Goal: Information Seeking & Learning: Learn about a topic

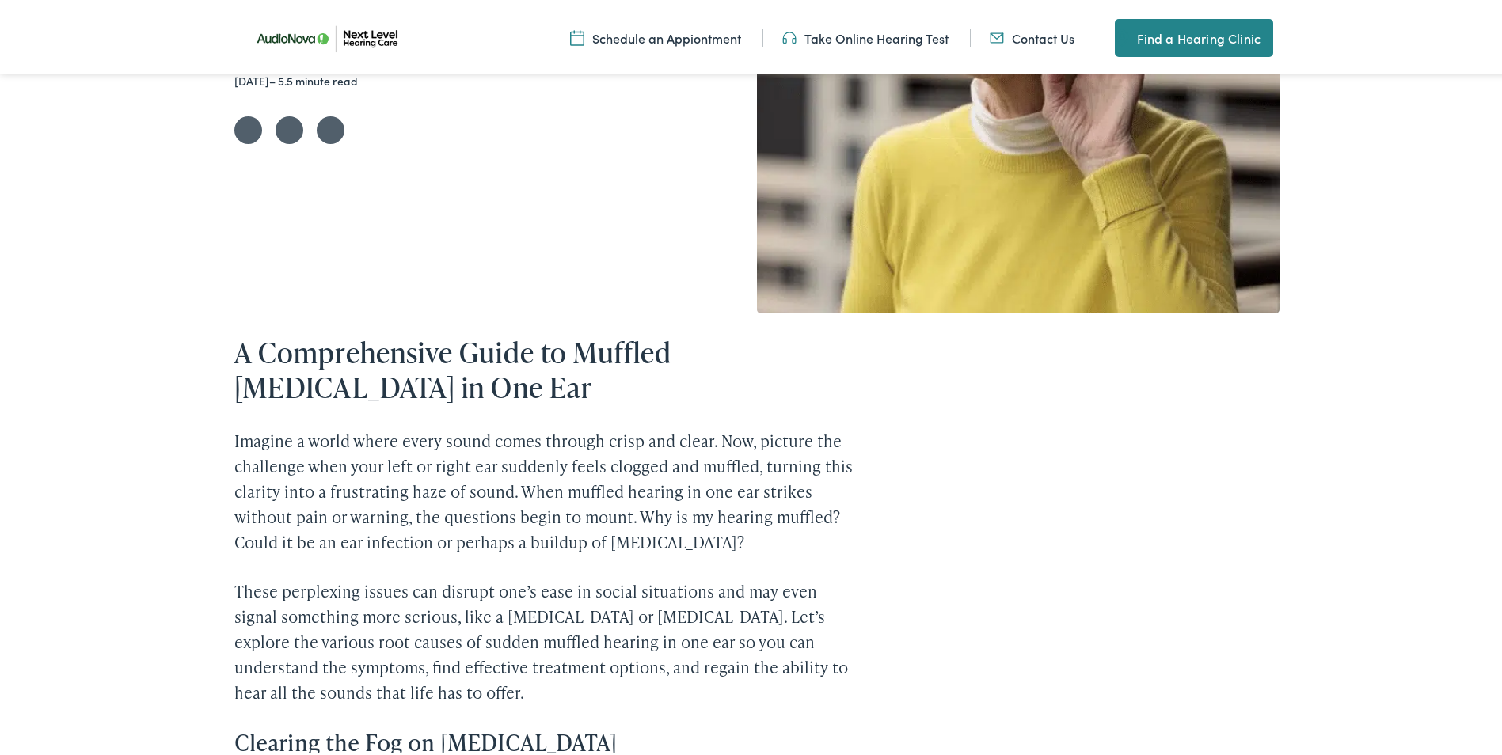
scroll to position [475, 0]
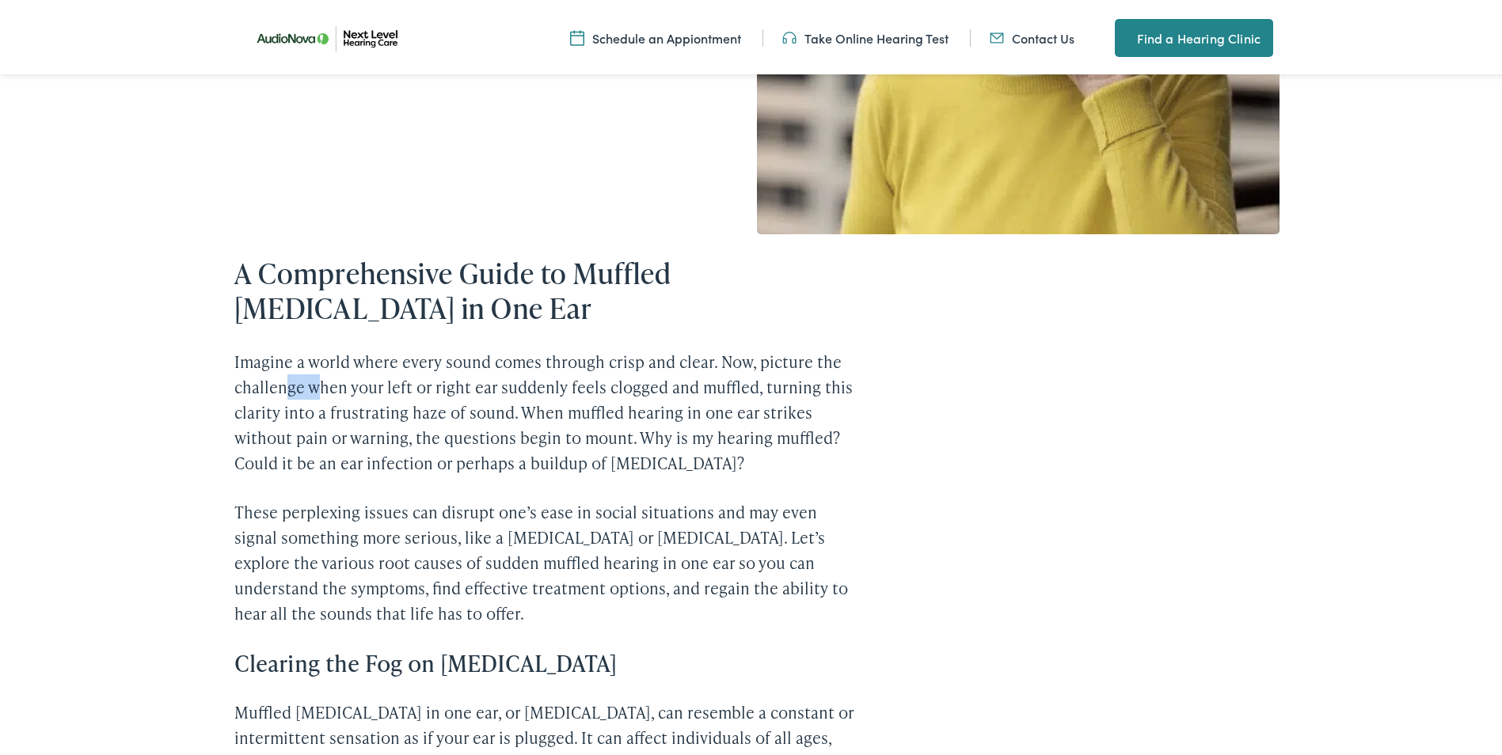
drag, startPoint x: 280, startPoint y: 372, endPoint x: 318, endPoint y: 378, distance: 37.6
click at [318, 378] on p "Imagine a world where every sound comes through crisp and clear. Now, picture t…" at bounding box center [547, 409] width 627 height 127
click at [630, 380] on p "Imagine a world where every sound comes through crisp and clear. Now, picture t…" at bounding box center [547, 409] width 627 height 127
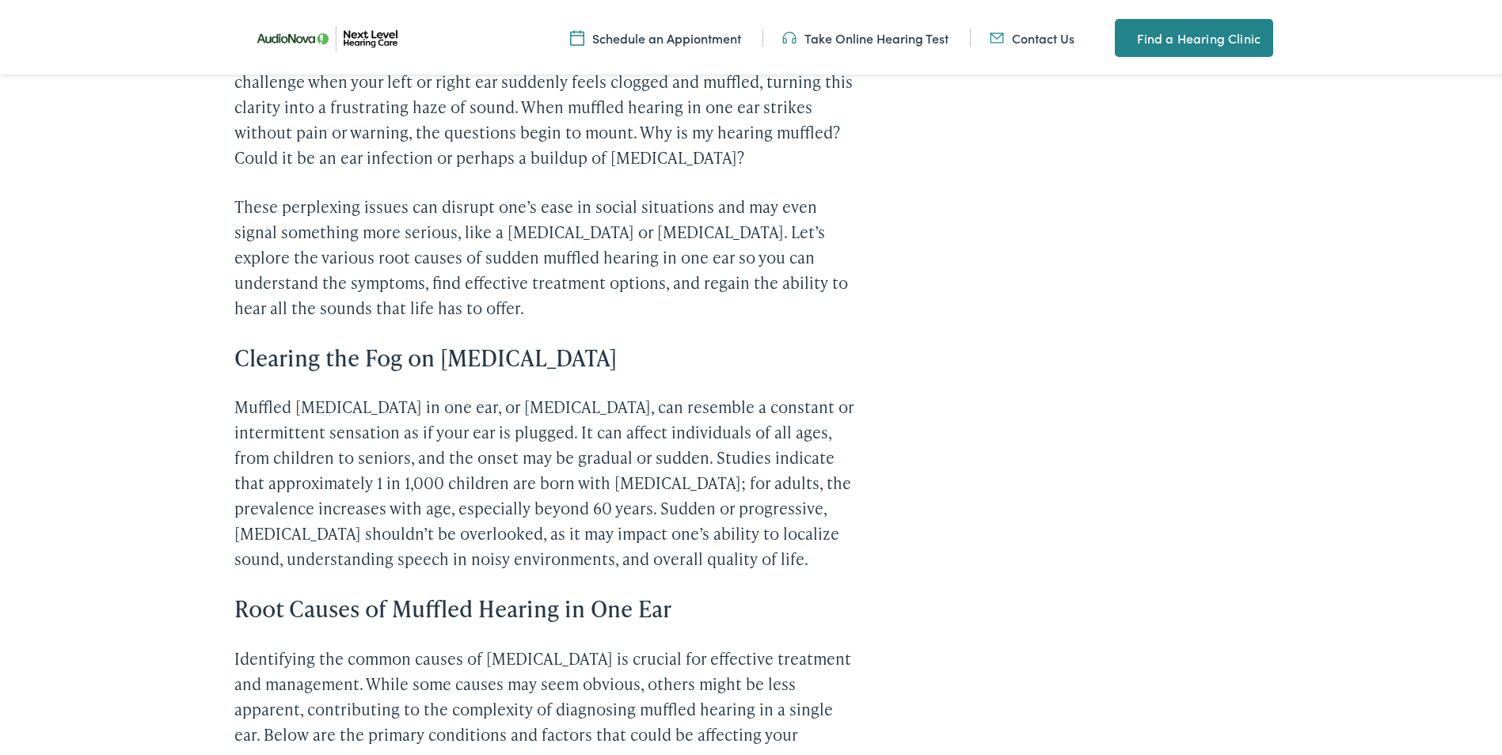
scroll to position [871, 0]
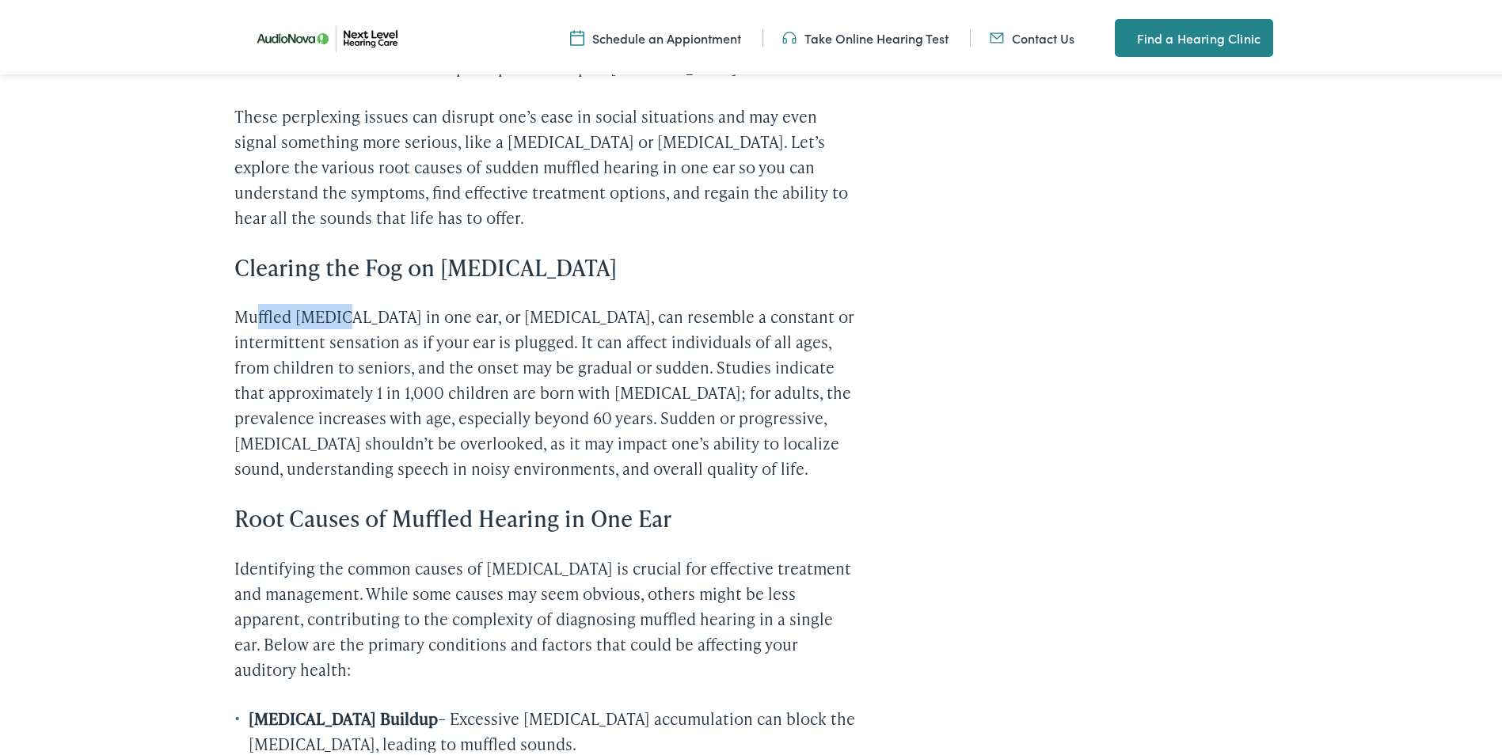
drag, startPoint x: 325, startPoint y: 322, endPoint x: 340, endPoint y: 322, distance: 15.0
click at [340, 322] on p "Muffled [MEDICAL_DATA] in one ear, or [MEDICAL_DATA], can resemble a constant o…" at bounding box center [547, 389] width 627 height 177
drag, startPoint x: 340, startPoint y: 322, endPoint x: 359, endPoint y: 355, distance: 38.0
click at [359, 355] on p "Muffled [MEDICAL_DATA] in one ear, or [MEDICAL_DATA], can resemble a constant o…" at bounding box center [547, 389] width 627 height 177
drag, startPoint x: 295, startPoint y: 337, endPoint x: 474, endPoint y: 331, distance: 178.2
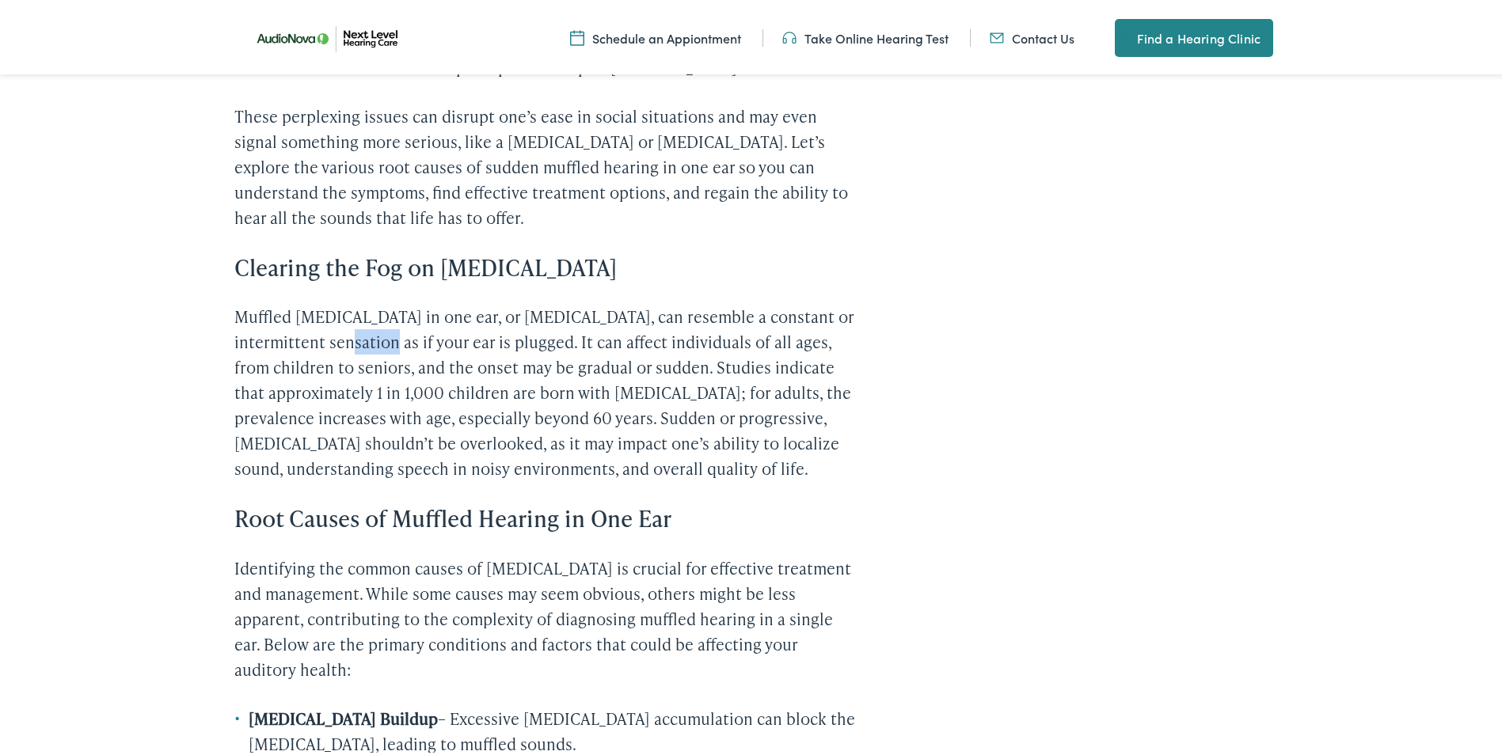
click at [474, 331] on p "Muffled [MEDICAL_DATA] in one ear, or [MEDICAL_DATA], can resemble a constant o…" at bounding box center [547, 389] width 627 height 177
drag, startPoint x: 474, startPoint y: 331, endPoint x: 600, endPoint y: 351, distance: 128.2
click at [600, 351] on p "Muffled [MEDICAL_DATA] in one ear, or [MEDICAL_DATA], can resemble a constant o…" at bounding box center [547, 389] width 627 height 177
drag, startPoint x: 328, startPoint y: 375, endPoint x: 316, endPoint y: 371, distance: 12.5
click at [316, 371] on p "Muffled [MEDICAL_DATA] in one ear, or [MEDICAL_DATA], can resemble a constant o…" at bounding box center [547, 389] width 627 height 177
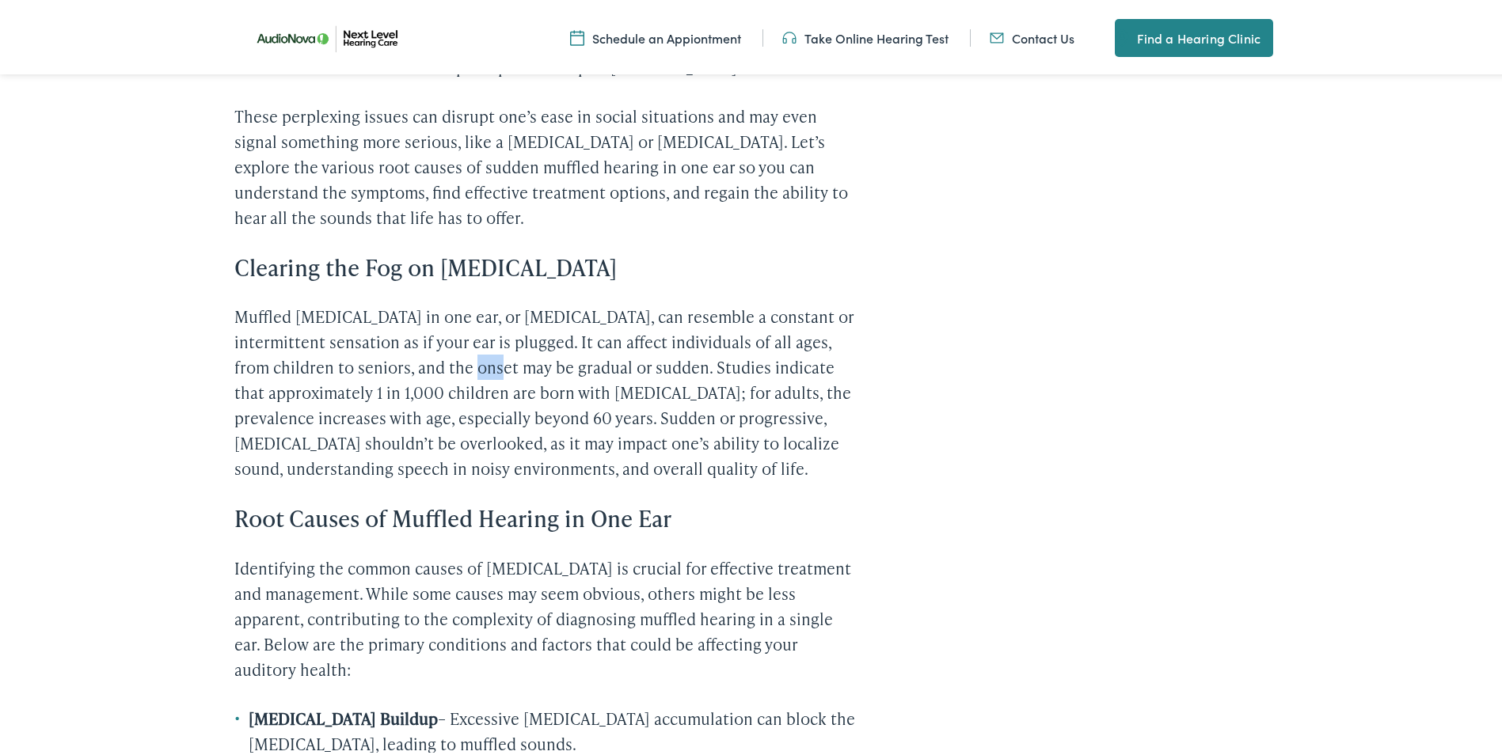
drag, startPoint x: 316, startPoint y: 371, endPoint x: 444, endPoint y: 362, distance: 128.6
click at [443, 362] on p "Muffled [MEDICAL_DATA] in one ear, or [MEDICAL_DATA], can resemble a constant o…" at bounding box center [547, 389] width 627 height 177
drag, startPoint x: 318, startPoint y: 391, endPoint x: 430, endPoint y: 384, distance: 111.9
click at [430, 384] on p "Muffled [MEDICAL_DATA] in one ear, or [MEDICAL_DATA], can resemble a constant o…" at bounding box center [547, 389] width 627 height 177
drag, startPoint x: 298, startPoint y: 417, endPoint x: 417, endPoint y: 415, distance: 119.6
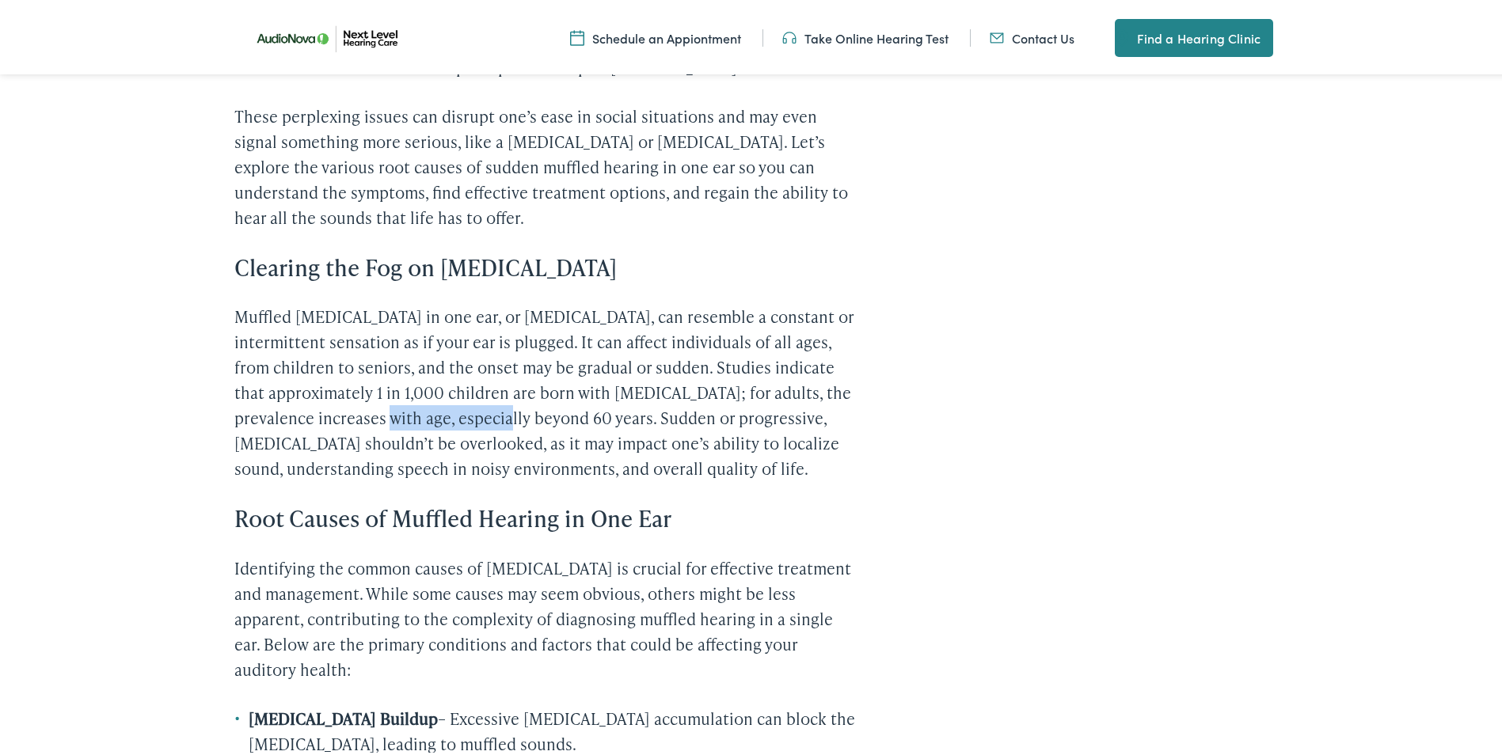
click at [417, 415] on p "Muffled [MEDICAL_DATA] in one ear, or [MEDICAL_DATA], can resemble a constant o…" at bounding box center [547, 389] width 627 height 177
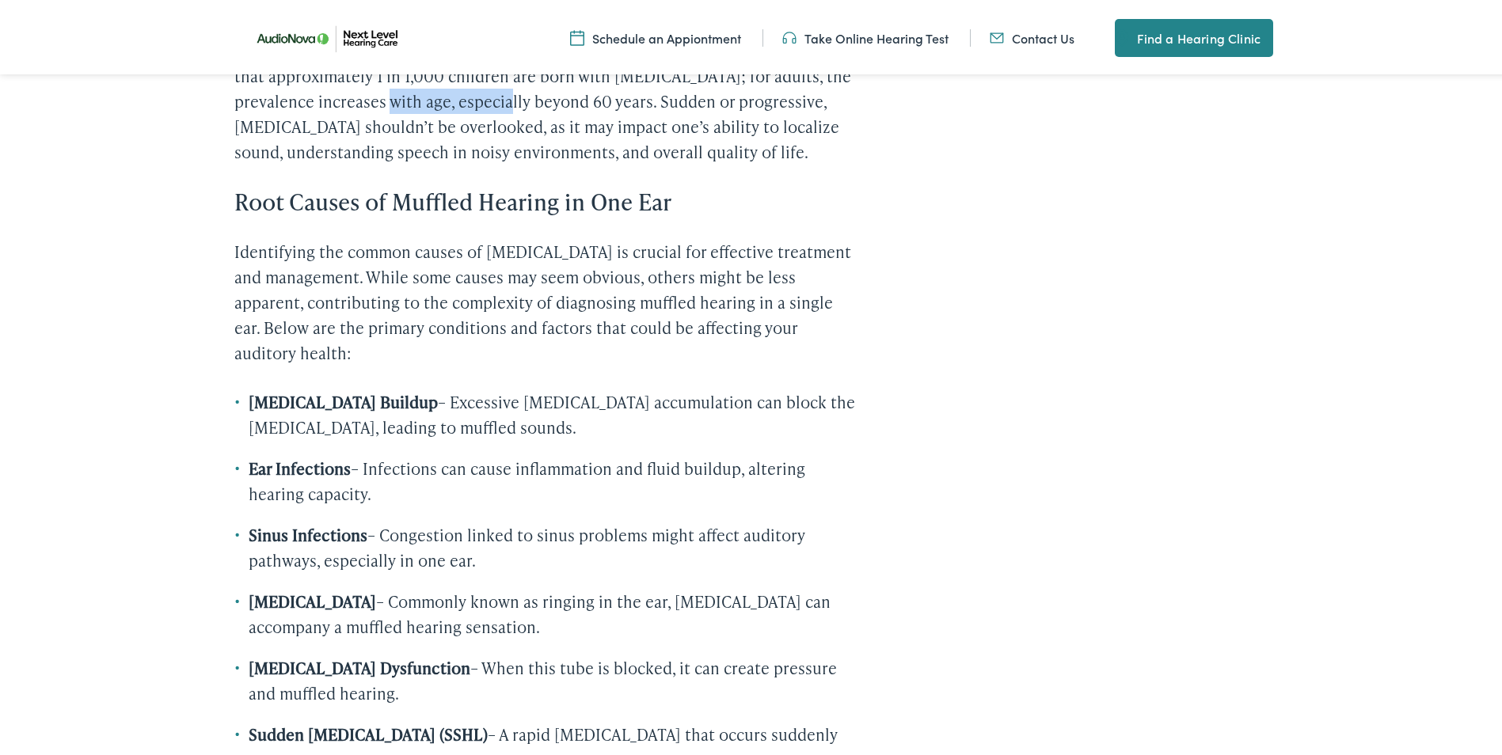
scroll to position [1267, 0]
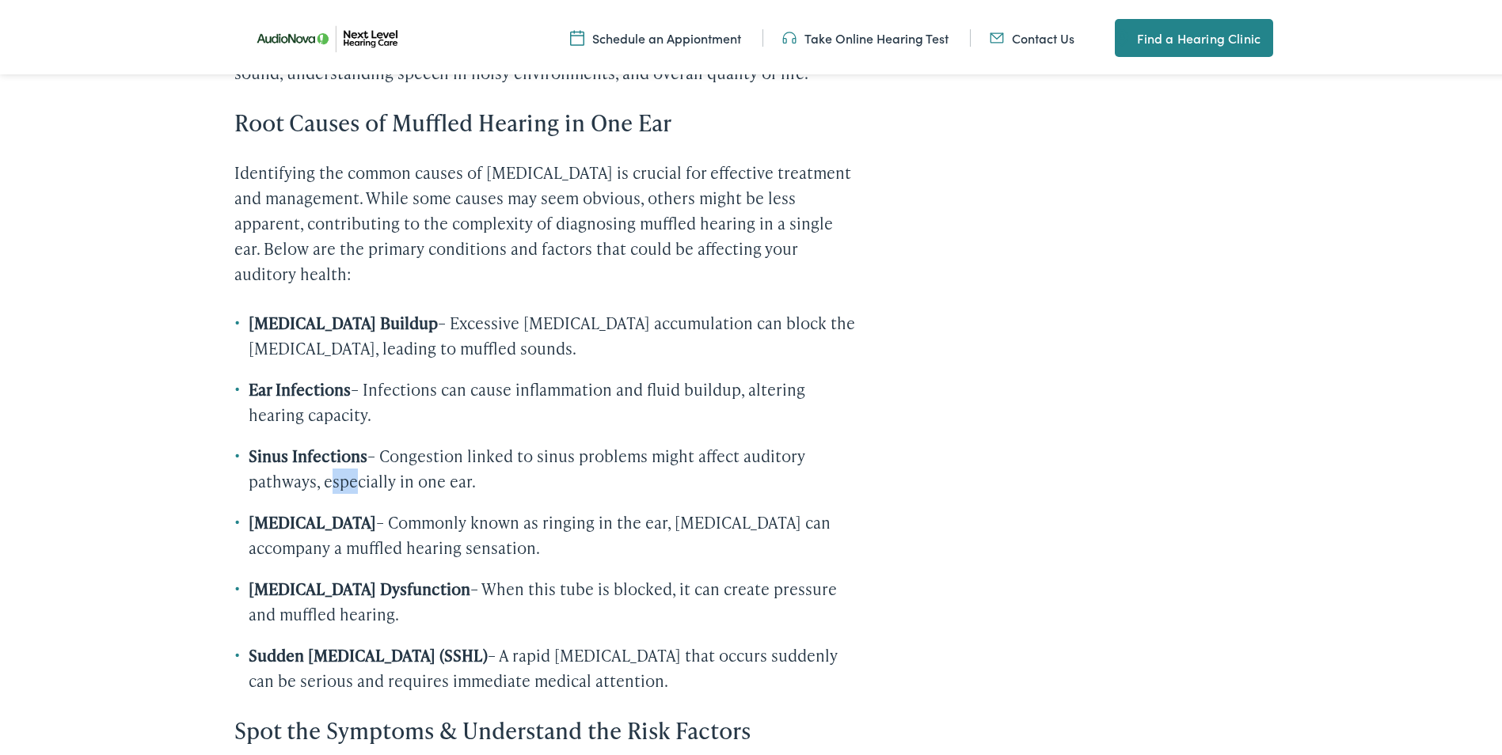
drag, startPoint x: 328, startPoint y: 509, endPoint x: 348, endPoint y: 504, distance: 20.4
click at [348, 491] on li "Sinus Infections – Congestion linked to sinus problems might affect auditory pa…" at bounding box center [547, 465] width 627 height 51
drag, startPoint x: 348, startPoint y: 504, endPoint x: 404, endPoint y: 545, distance: 69.2
click at [404, 545] on li "[MEDICAL_DATA] – Commonly known as ringing in the ear, [MEDICAL_DATA] can accom…" at bounding box center [547, 532] width 627 height 51
drag, startPoint x: 404, startPoint y: 545, endPoint x: 321, endPoint y: 568, distance: 86.3
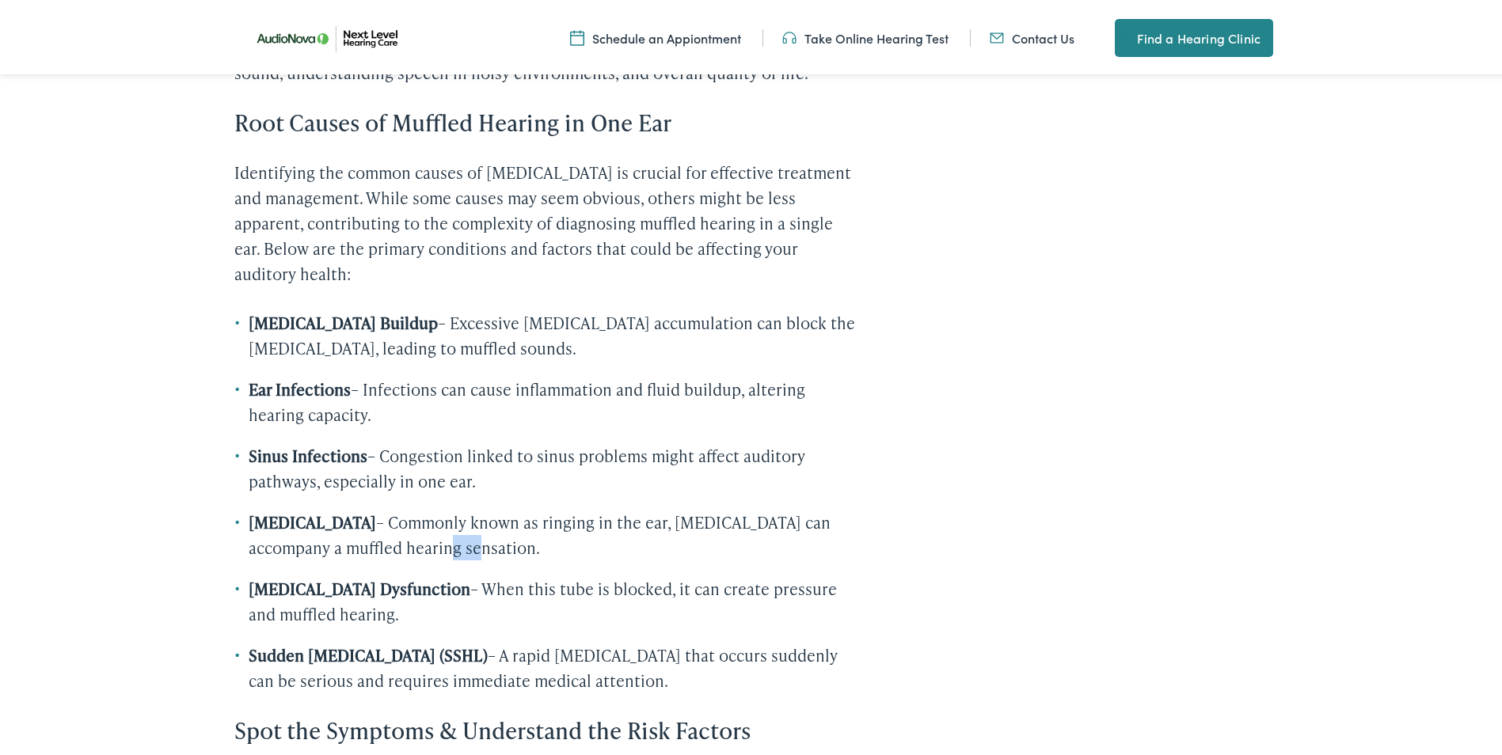
click at [321, 557] on li "[MEDICAL_DATA] – Commonly known as ringing in the ear, [MEDICAL_DATA] can accom…" at bounding box center [547, 532] width 627 height 51
drag, startPoint x: 321, startPoint y: 568, endPoint x: 310, endPoint y: 617, distance: 50.2
click at [310, 597] on strong "[MEDICAL_DATA] Dysfunction" at bounding box center [360, 586] width 222 height 22
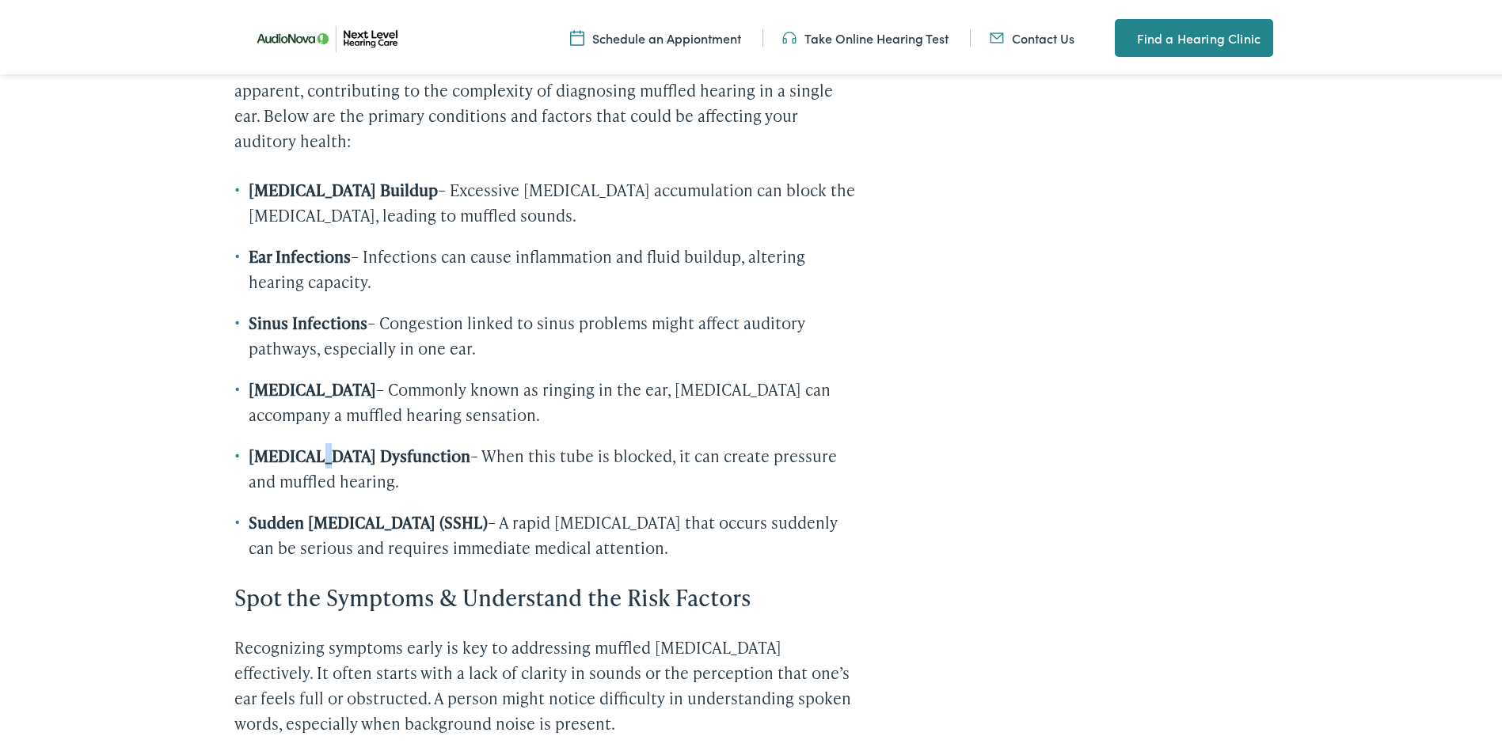
scroll to position [1425, 0]
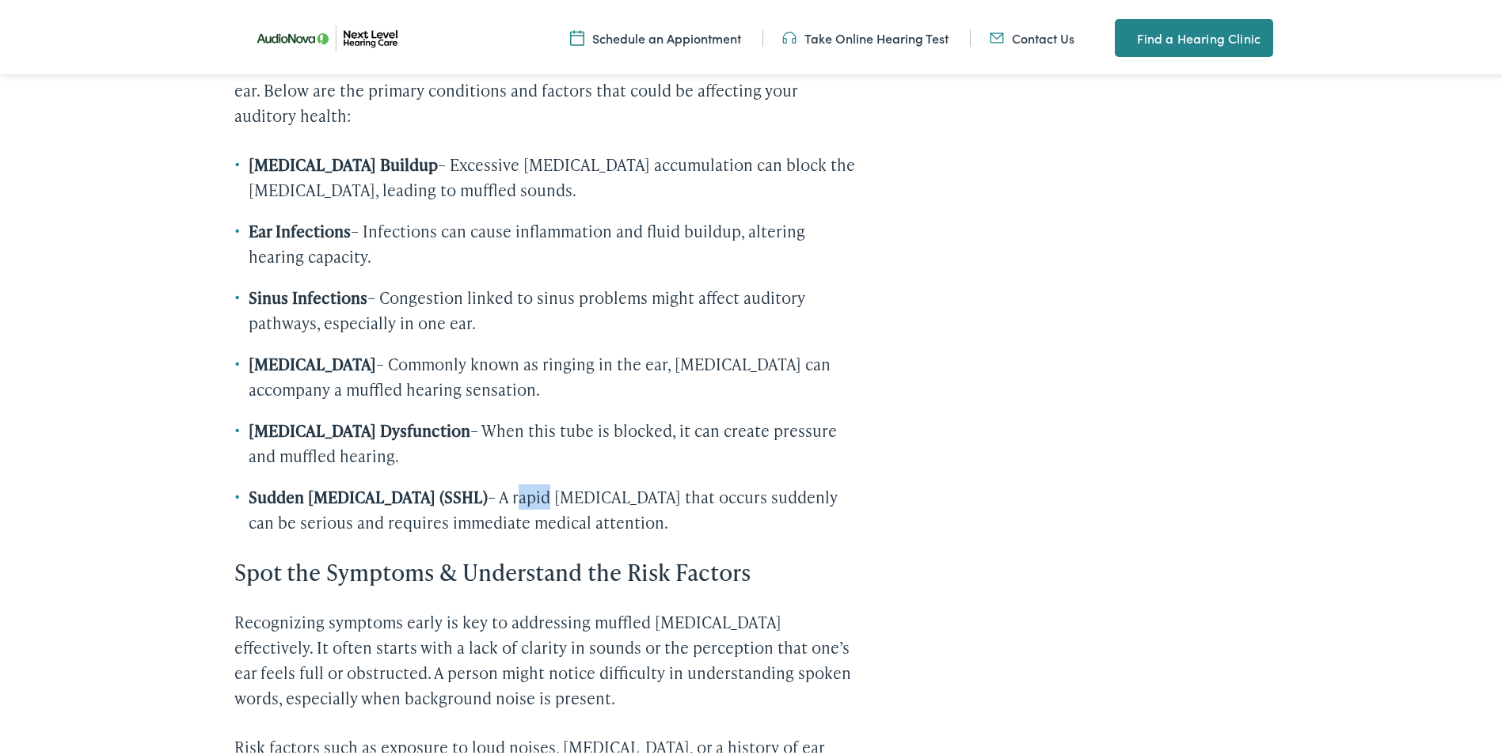
drag, startPoint x: 590, startPoint y: 531, endPoint x: 618, endPoint y: 526, distance: 29.0
click at [618, 526] on li "Sudden [MEDICAL_DATA] (SSHL) – A rapid [MEDICAL_DATA] that occurs suddenly can …" at bounding box center [547, 506] width 627 height 51
drag, startPoint x: 525, startPoint y: 540, endPoint x: 538, endPoint y: 543, distance: 13.8
click at [538, 532] on li "Sudden [MEDICAL_DATA] (SSHL) – A rapid [MEDICAL_DATA] that occurs suddenly can …" at bounding box center [547, 506] width 627 height 51
drag, startPoint x: 538, startPoint y: 543, endPoint x: 478, endPoint y: 563, distance: 63.4
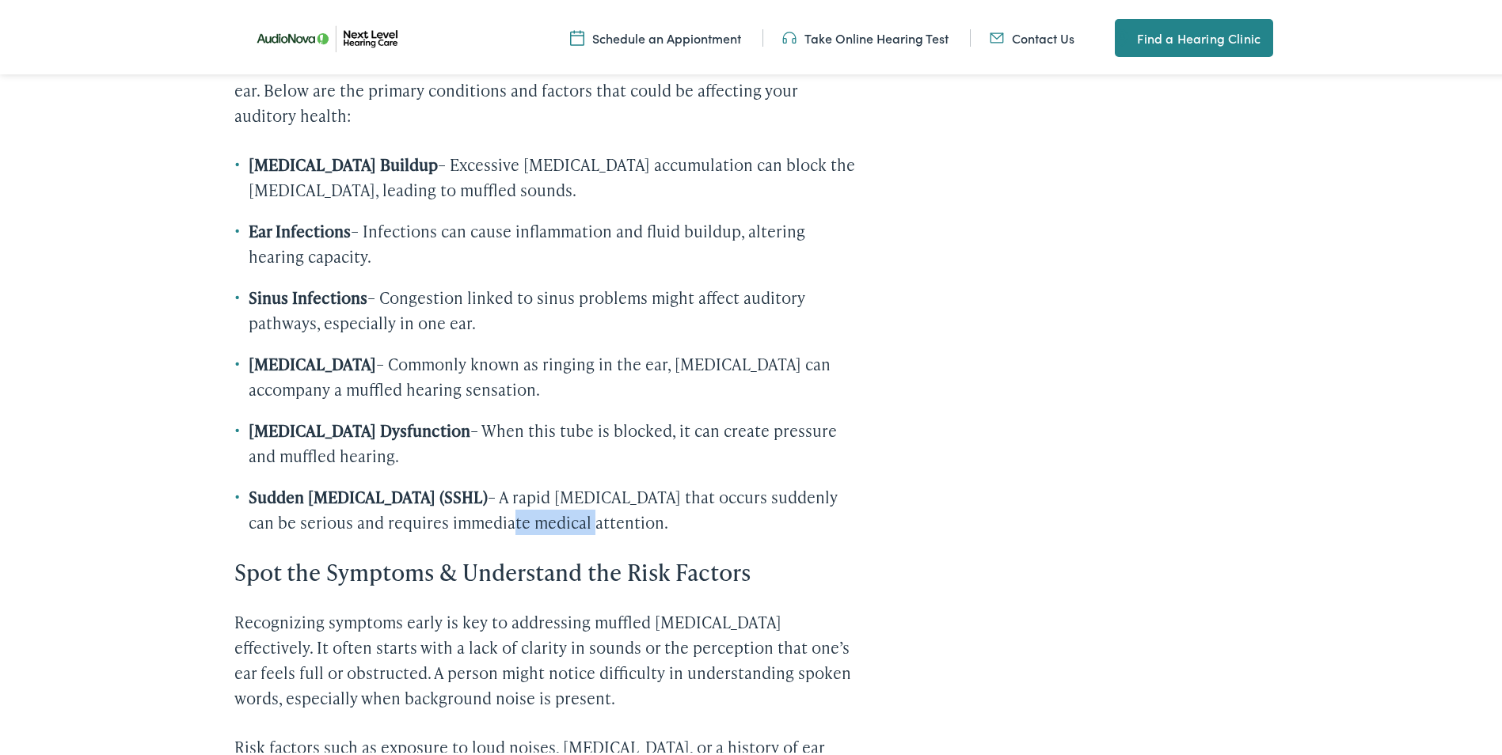
click at [478, 563] on div "A Comprehensive Guide to Muffled [MEDICAL_DATA] in One Ear Imagine a world wher…" at bounding box center [547, 696] width 627 height 2786
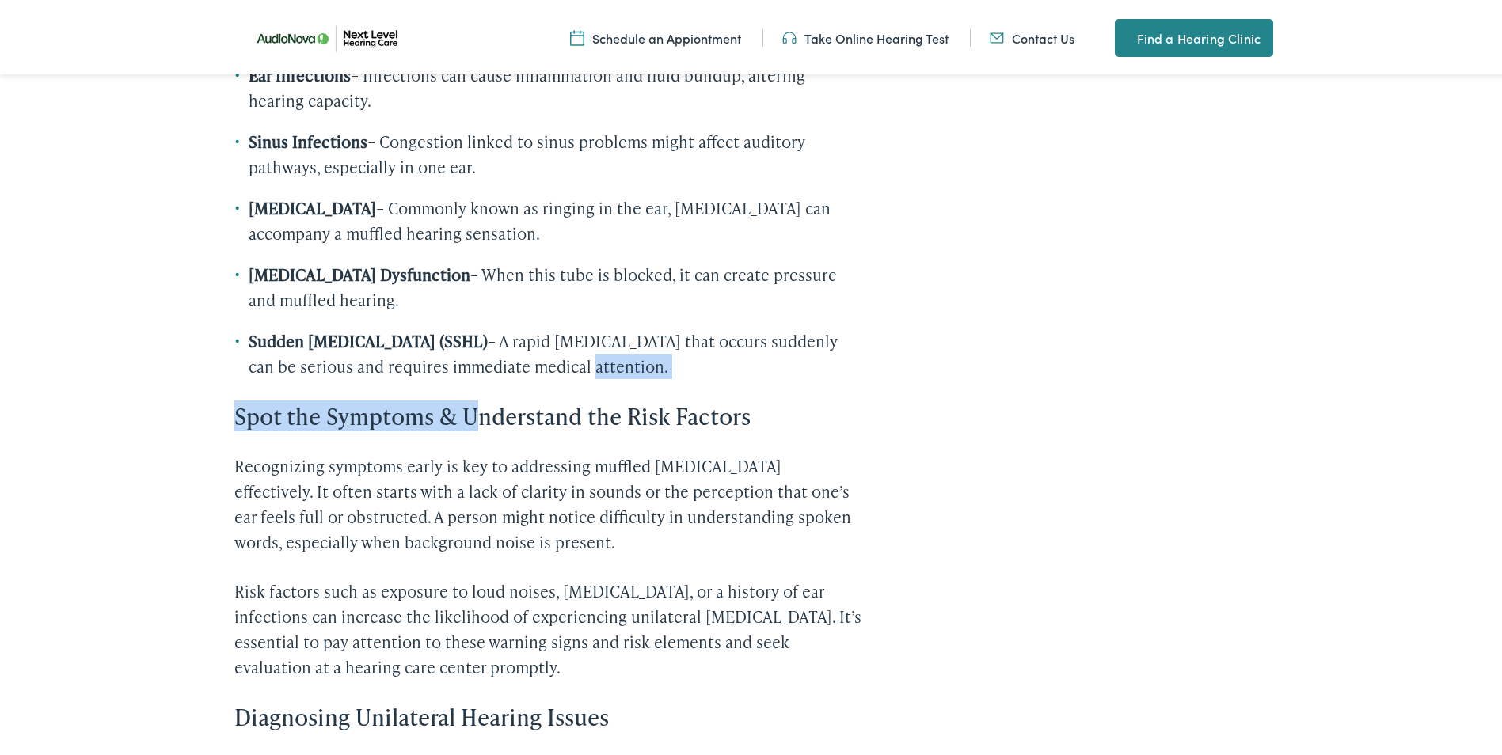
scroll to position [1584, 0]
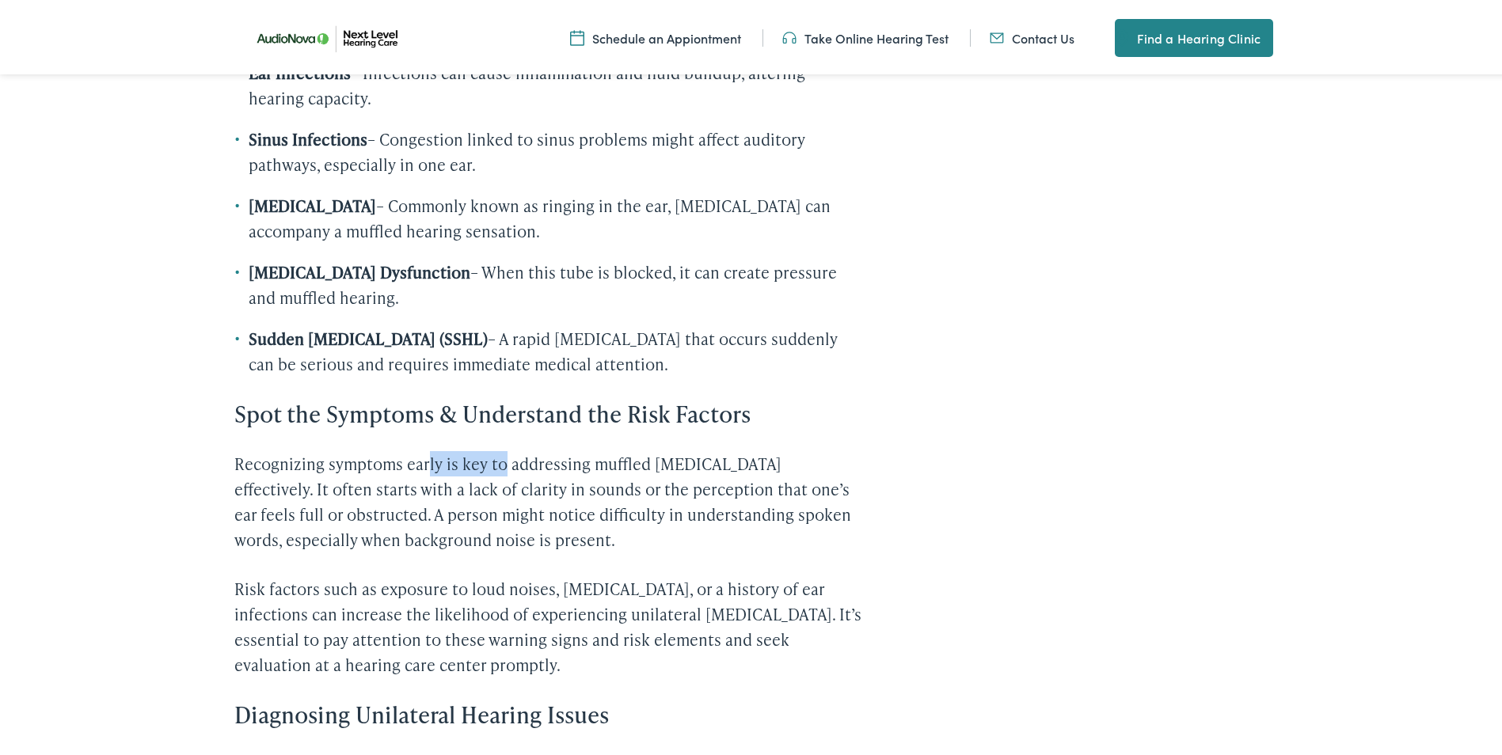
drag, startPoint x: 424, startPoint y: 470, endPoint x: 531, endPoint y: 476, distance: 107.8
click at [529, 476] on div "A Comprehensive Guide to Muffled [MEDICAL_DATA] in One Ear Imagine a world wher…" at bounding box center [547, 538] width 627 height 2786
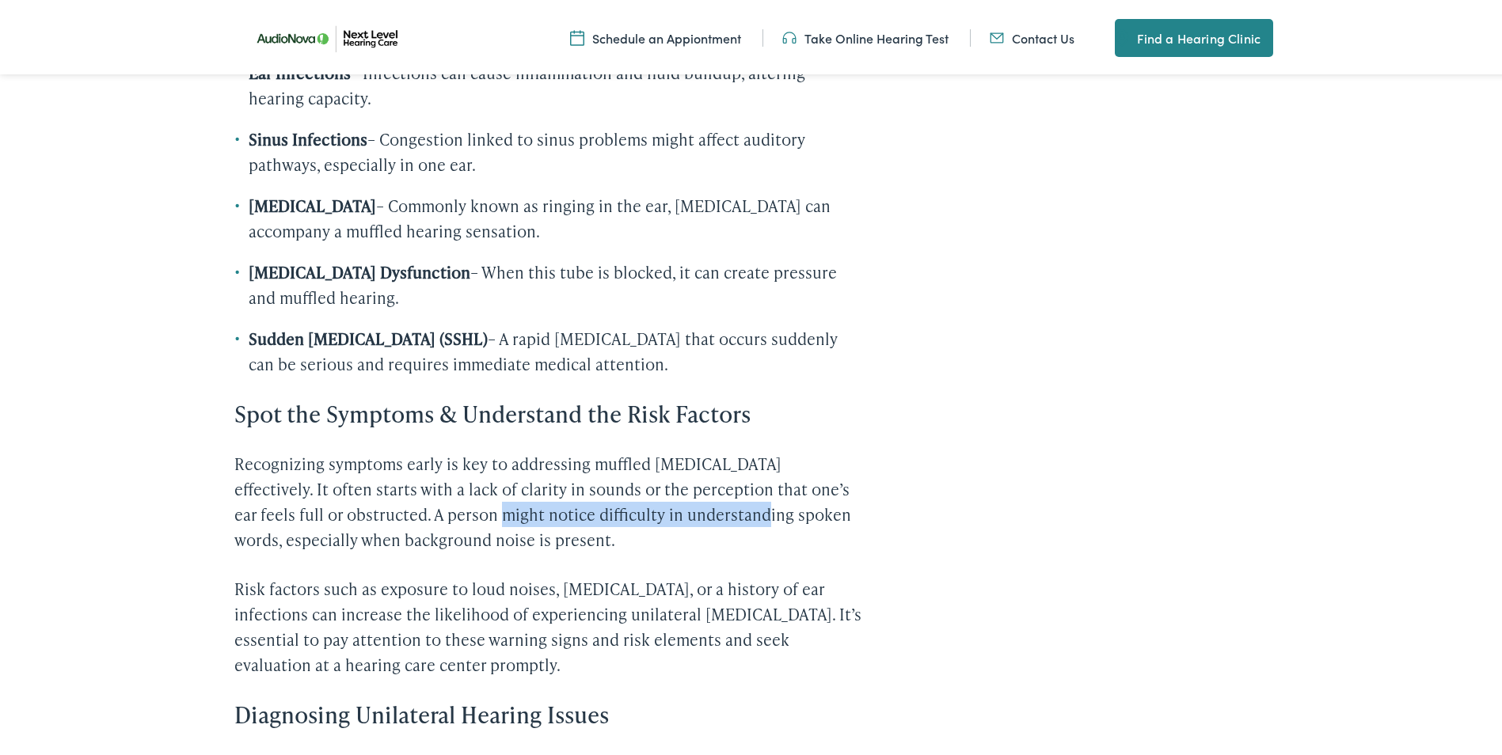
drag, startPoint x: 404, startPoint y: 538, endPoint x: 666, endPoint y: 528, distance: 262.3
click at [666, 528] on p "Recognizing symptoms early is key to addressing muffled [MEDICAL_DATA] effectiv…" at bounding box center [547, 498] width 627 height 101
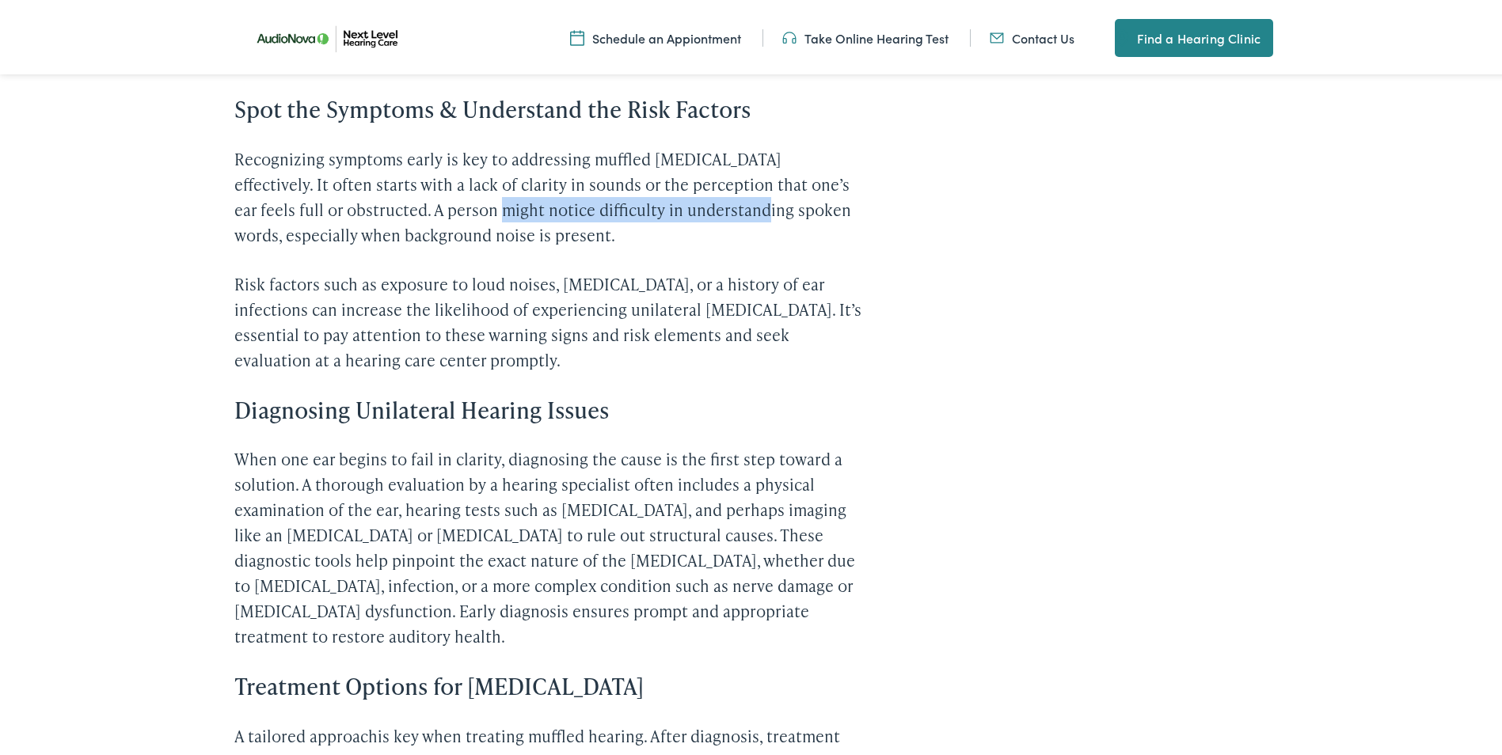
scroll to position [1980, 0]
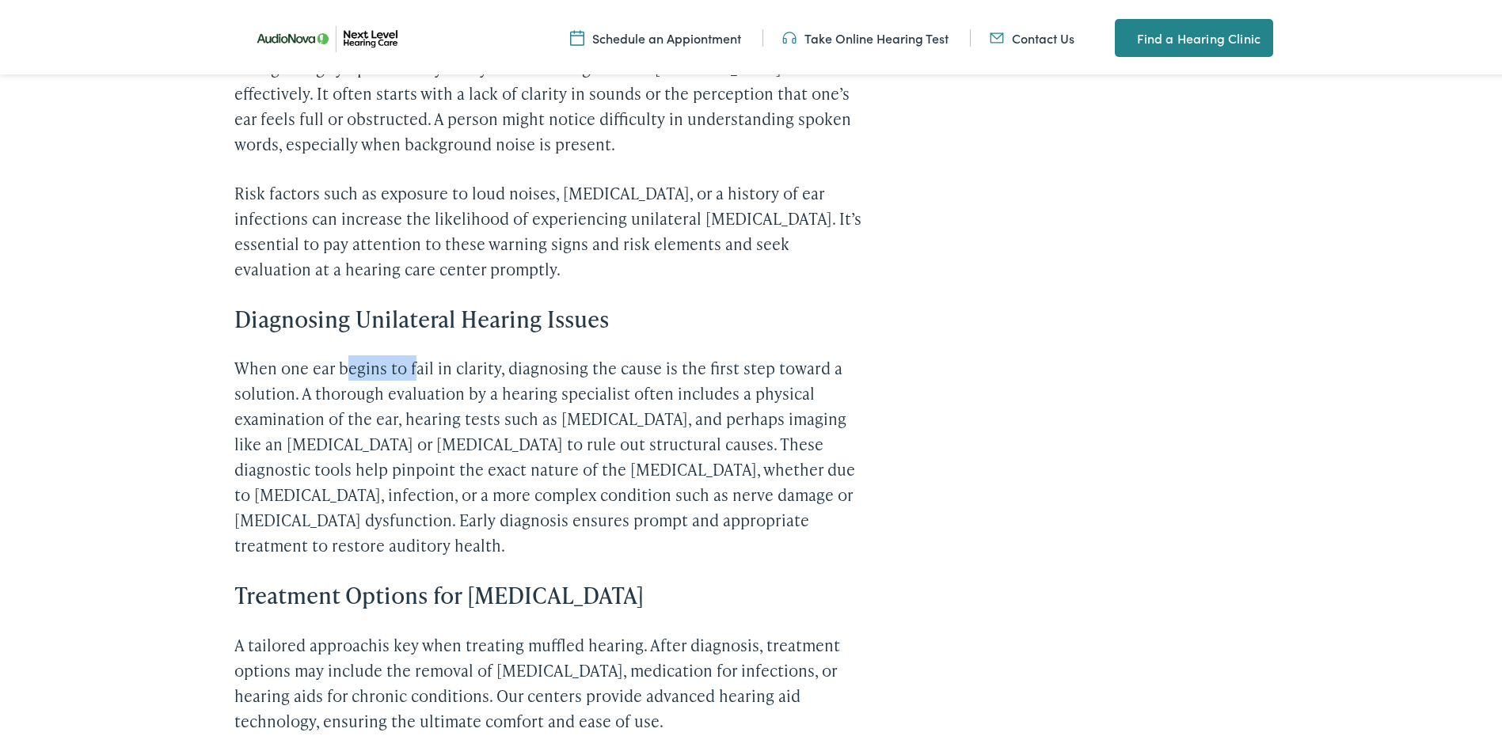
drag, startPoint x: 342, startPoint y: 398, endPoint x: 415, endPoint y: 394, distance: 73.0
click at [414, 394] on p "When one ear begins to fail in clarity, diagnosing the cause is the first step …" at bounding box center [547, 453] width 627 height 203
drag, startPoint x: 415, startPoint y: 394, endPoint x: 634, endPoint y: 388, distance: 219.4
click at [634, 388] on p "When one ear begins to fail in clarity, diagnosing the cause is the first step …" at bounding box center [547, 453] width 627 height 203
drag, startPoint x: 268, startPoint y: 423, endPoint x: 337, endPoint y: 422, distance: 68.9
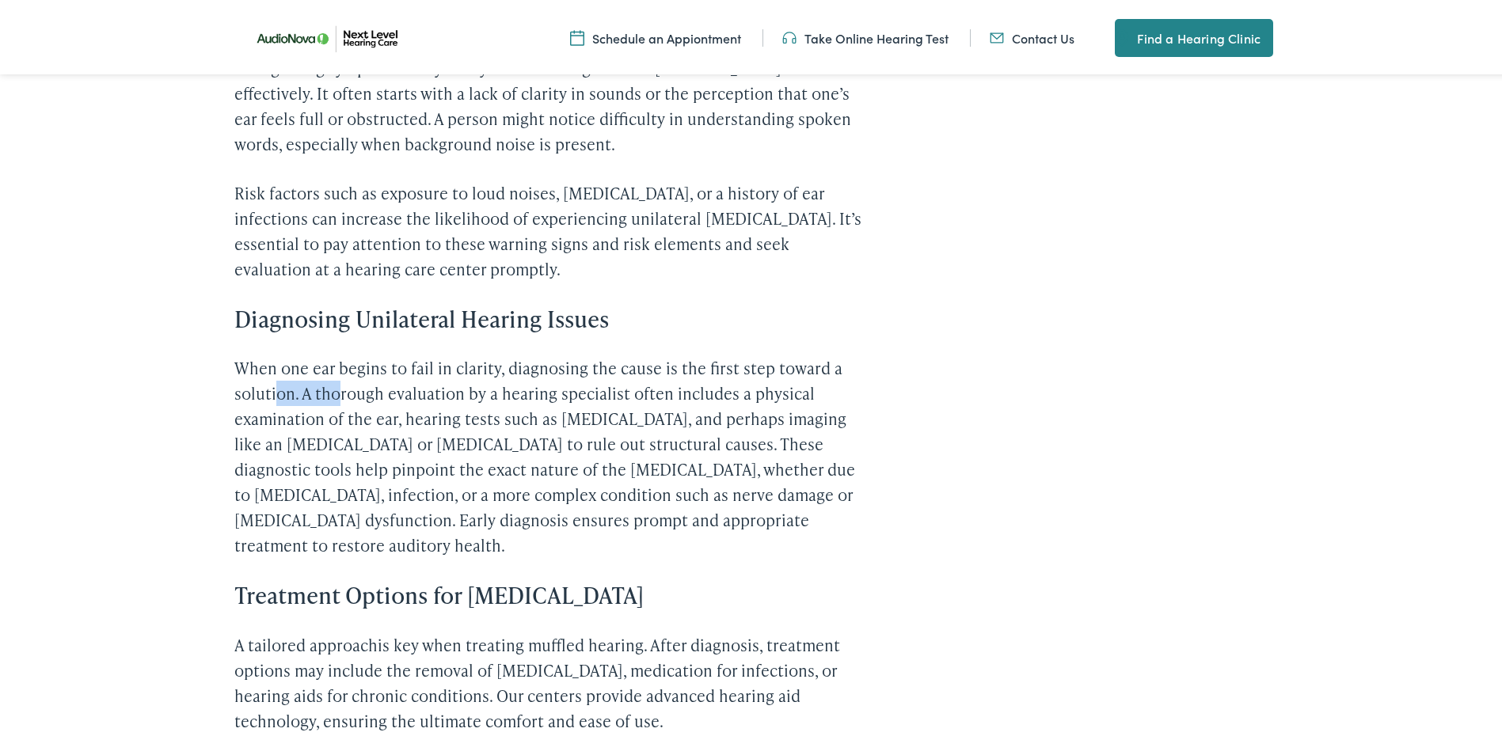
click at [337, 422] on p "When one ear begins to fail in clarity, diagnosing the cause is the first step …" at bounding box center [547, 453] width 627 height 203
drag, startPoint x: 337, startPoint y: 422, endPoint x: 550, endPoint y: 431, distance: 212.4
click at [550, 431] on p "When one ear begins to fail in clarity, diagnosing the cause is the first step …" at bounding box center [547, 453] width 627 height 203
drag, startPoint x: 550, startPoint y: 431, endPoint x: 569, endPoint y: 448, distance: 26.4
click at [569, 448] on p "When one ear begins to fail in clarity, diagnosing the cause is the first step …" at bounding box center [547, 453] width 627 height 203
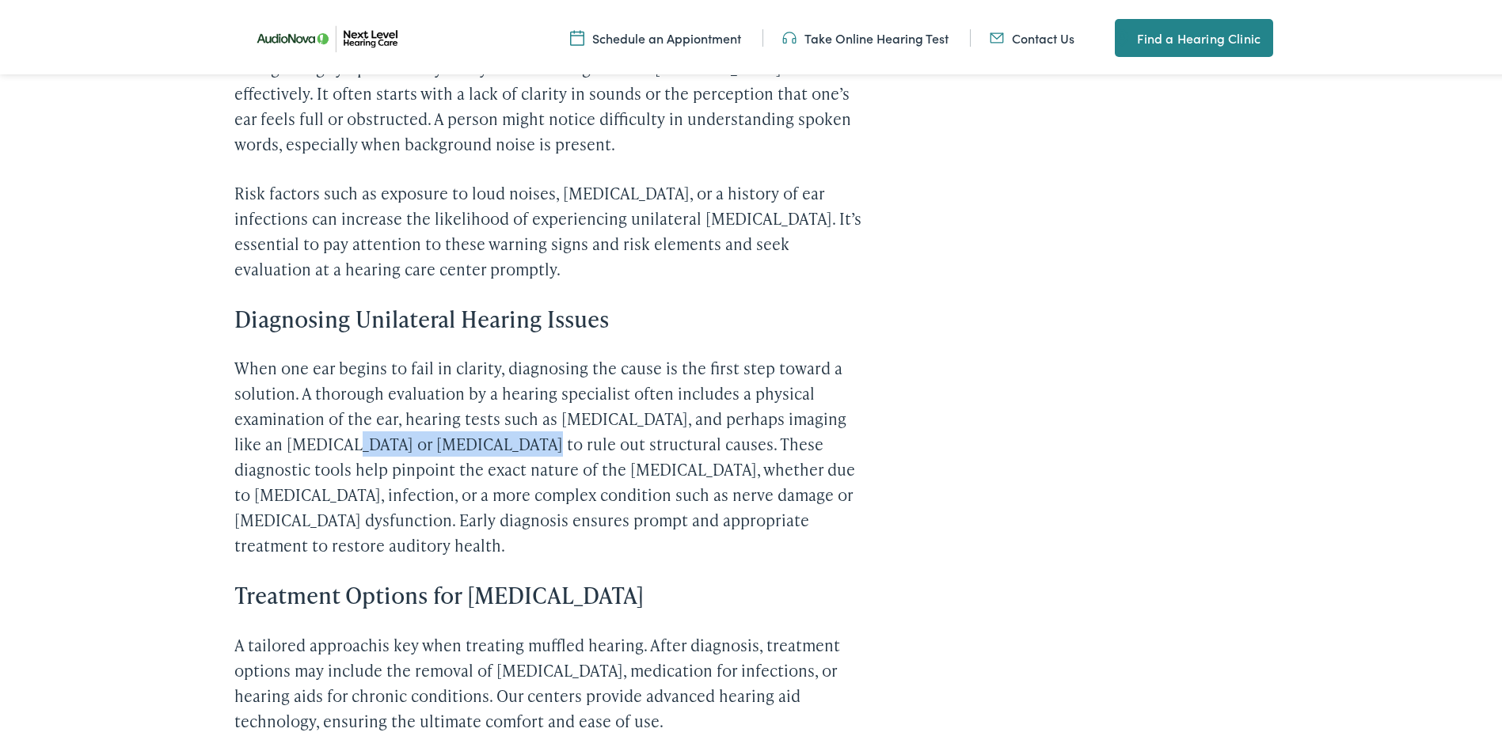
drag, startPoint x: 330, startPoint y: 469, endPoint x: 490, endPoint y: 472, distance: 160.0
click at [489, 472] on p "When one ear begins to fail in clarity, diagnosing the cause is the first step …" at bounding box center [547, 453] width 627 height 203
drag, startPoint x: 490, startPoint y: 472, endPoint x: 440, endPoint y: 468, distance: 50.0
click at [440, 468] on p "When one ear begins to fail in clarity, diagnosing the cause is the first step …" at bounding box center [547, 453] width 627 height 203
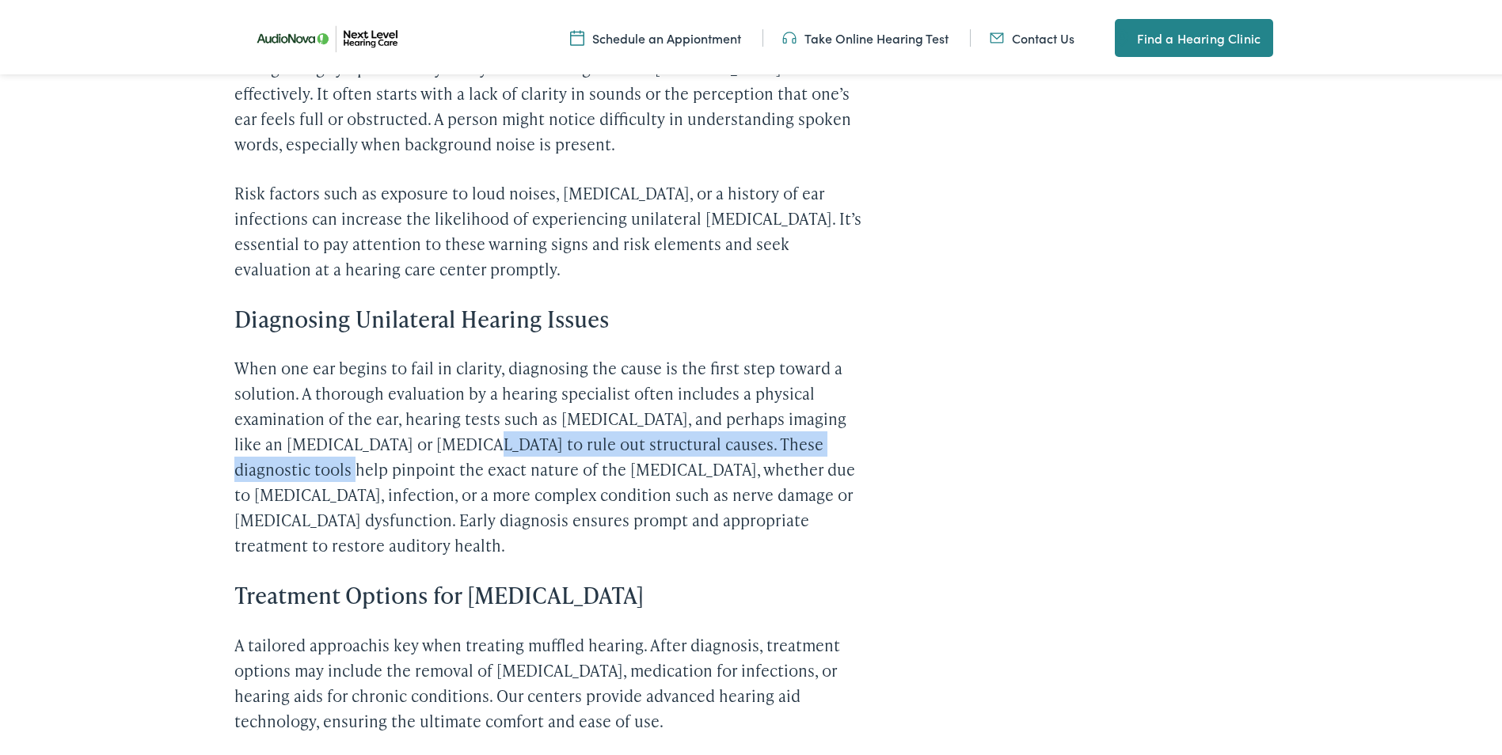
drag, startPoint x: 341, startPoint y: 489, endPoint x: 441, endPoint y: 476, distance: 100.6
click at [441, 476] on p "When one ear begins to fail in clarity, diagnosing the cause is the first step …" at bounding box center [547, 453] width 627 height 203
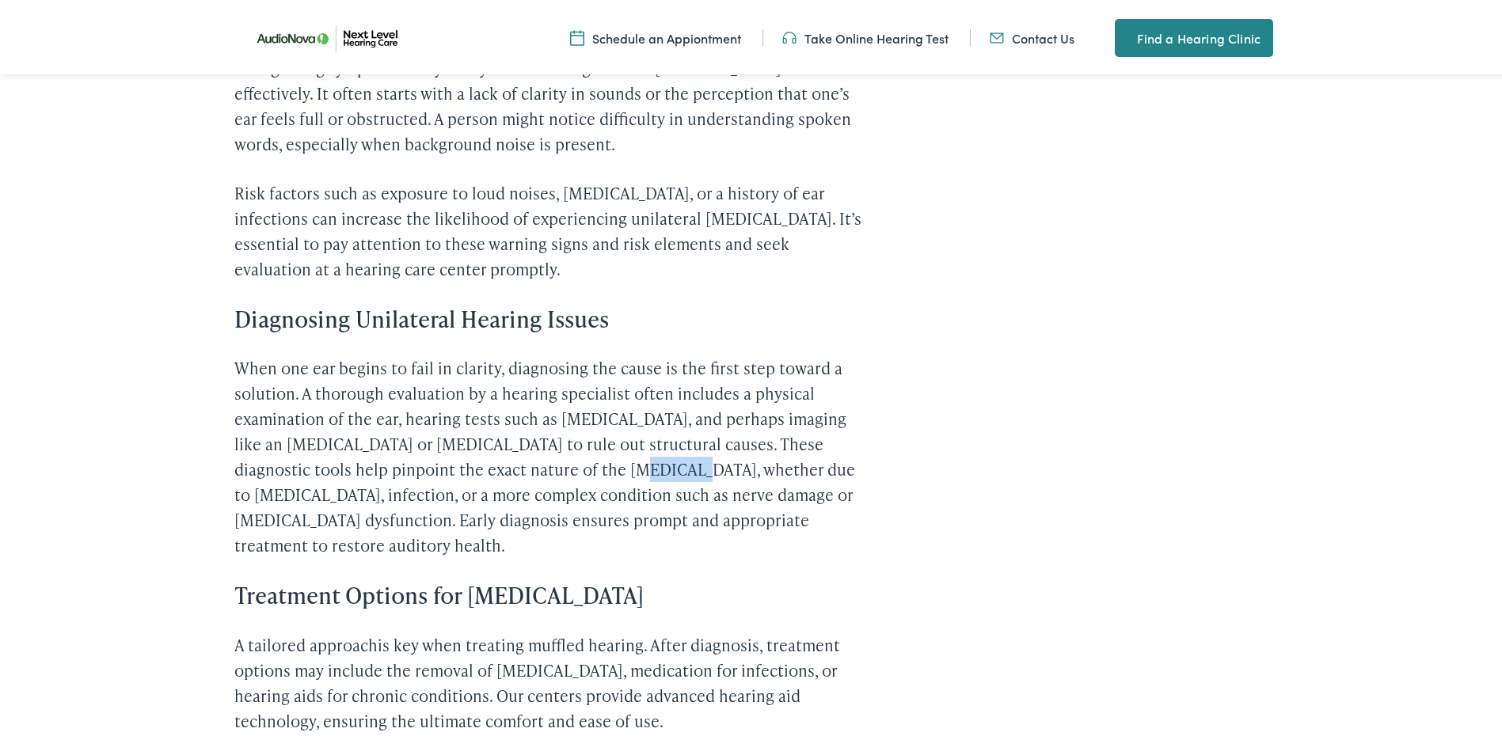
drag, startPoint x: 441, startPoint y: 476, endPoint x: 626, endPoint y: 500, distance: 186.1
click at [626, 500] on p "When one ear begins to fail in clarity, diagnosing the cause is the first step …" at bounding box center [547, 453] width 627 height 203
drag, startPoint x: 264, startPoint y: 527, endPoint x: 359, endPoint y: 524, distance: 94.3
click at [356, 524] on p "When one ear begins to fail in clarity, diagnosing the cause is the first step …" at bounding box center [547, 453] width 627 height 203
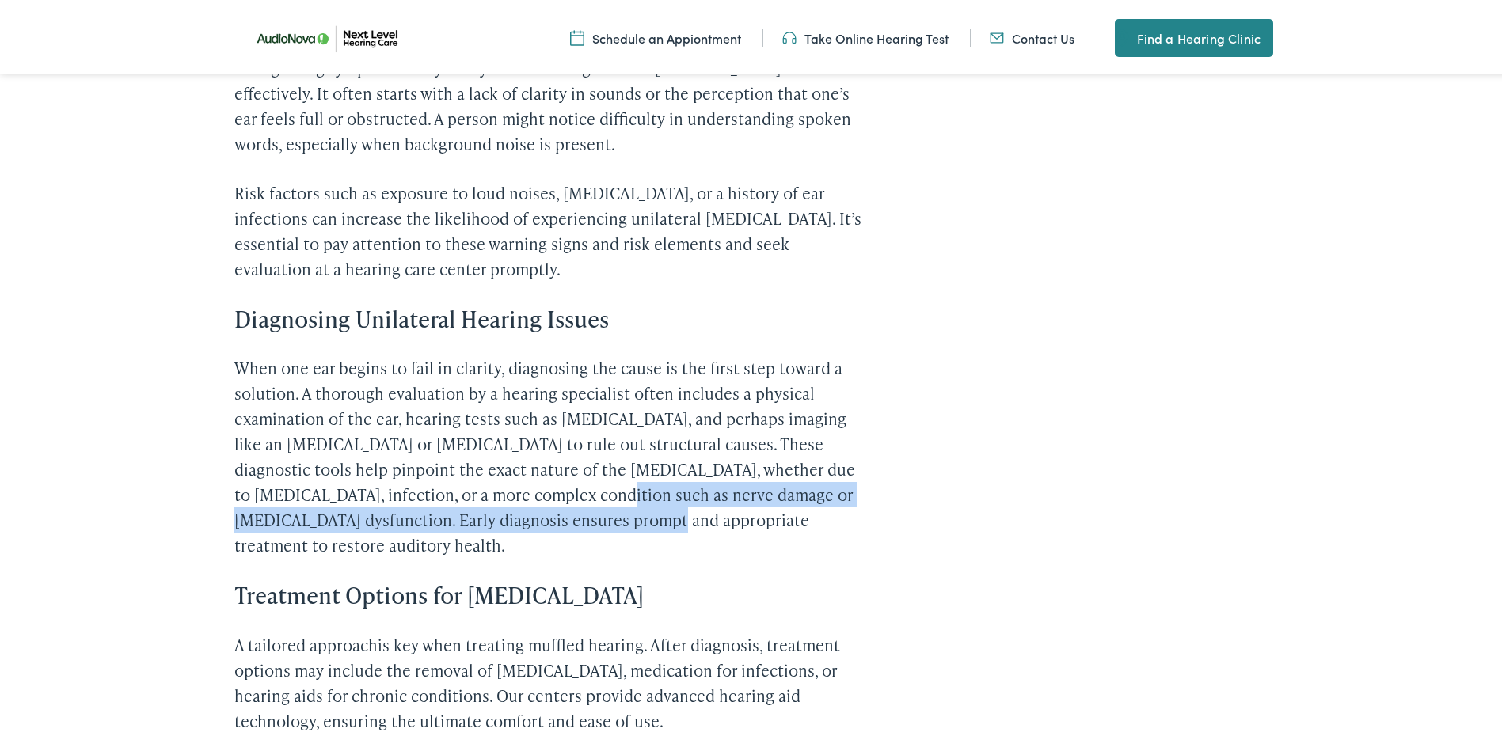
drag, startPoint x: 359, startPoint y: 524, endPoint x: 568, endPoint y: 531, distance: 209.1
click at [568, 531] on p "When one ear begins to fail in clarity, diagnosing the cause is the first step …" at bounding box center [547, 453] width 627 height 203
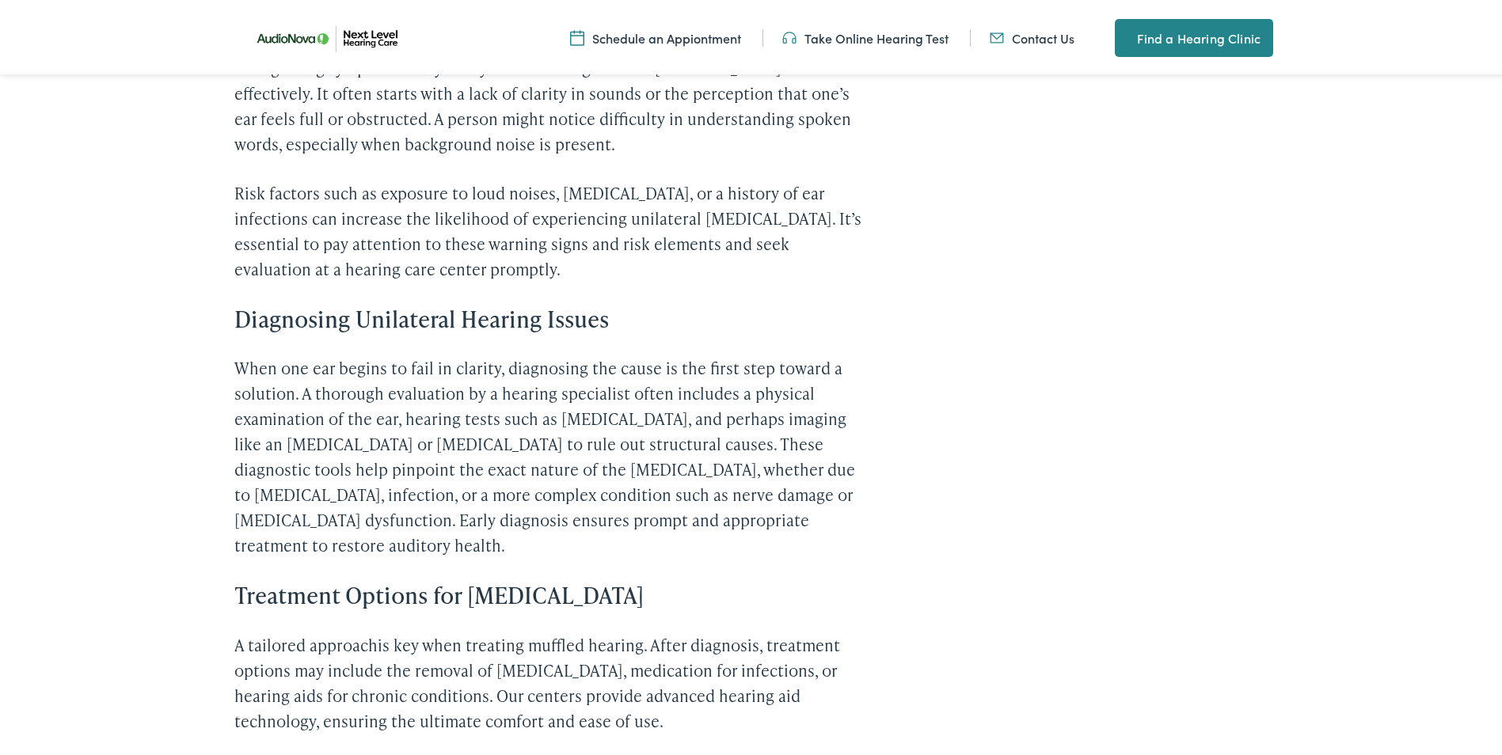
click at [359, 523] on p "When one ear begins to fail in clarity, diagnosing the cause is the first step …" at bounding box center [547, 453] width 627 height 203
drag, startPoint x: 282, startPoint y: 546, endPoint x: 412, endPoint y: 538, distance: 130.1
click at [412, 538] on p "When one ear begins to fail in clarity, diagnosing the cause is the first step …" at bounding box center [547, 453] width 627 height 203
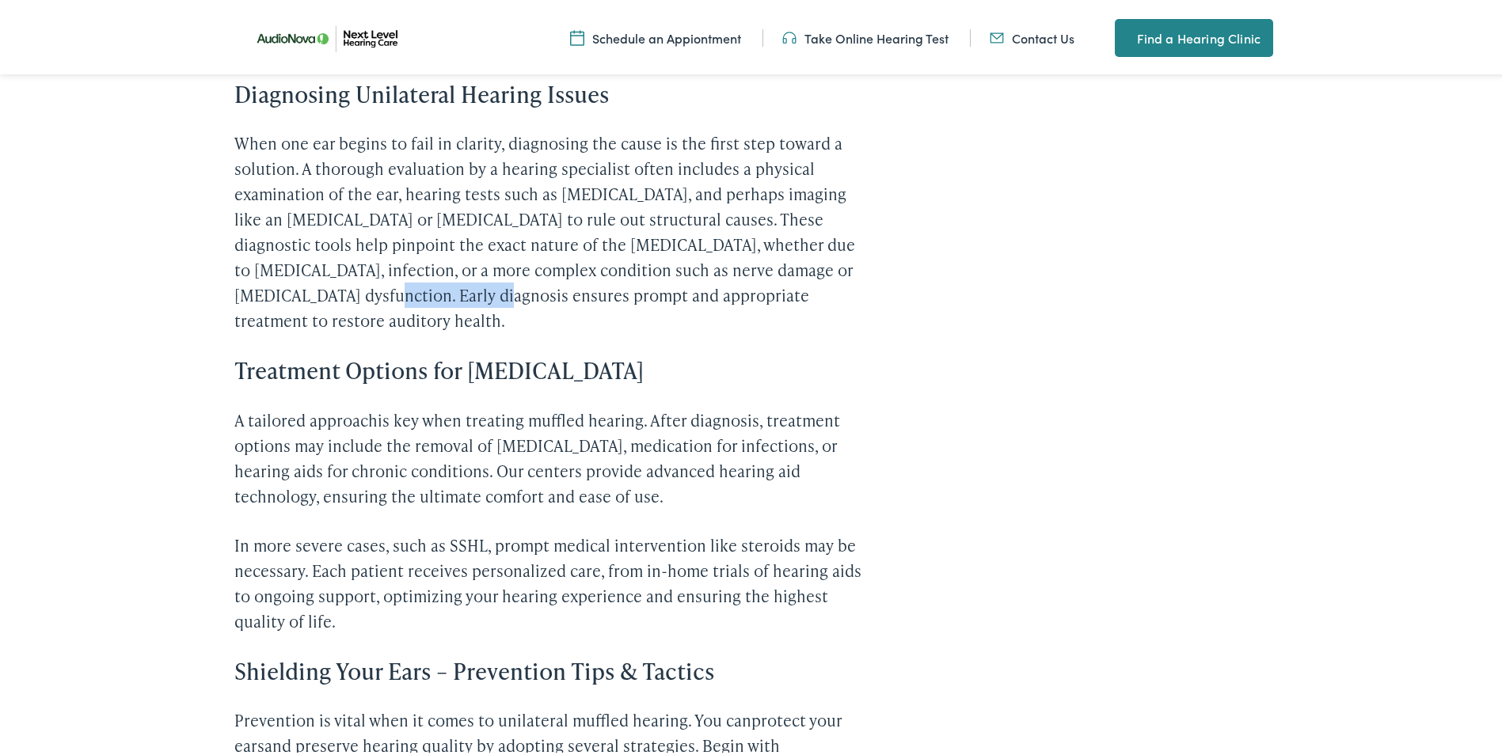
scroll to position [2217, 0]
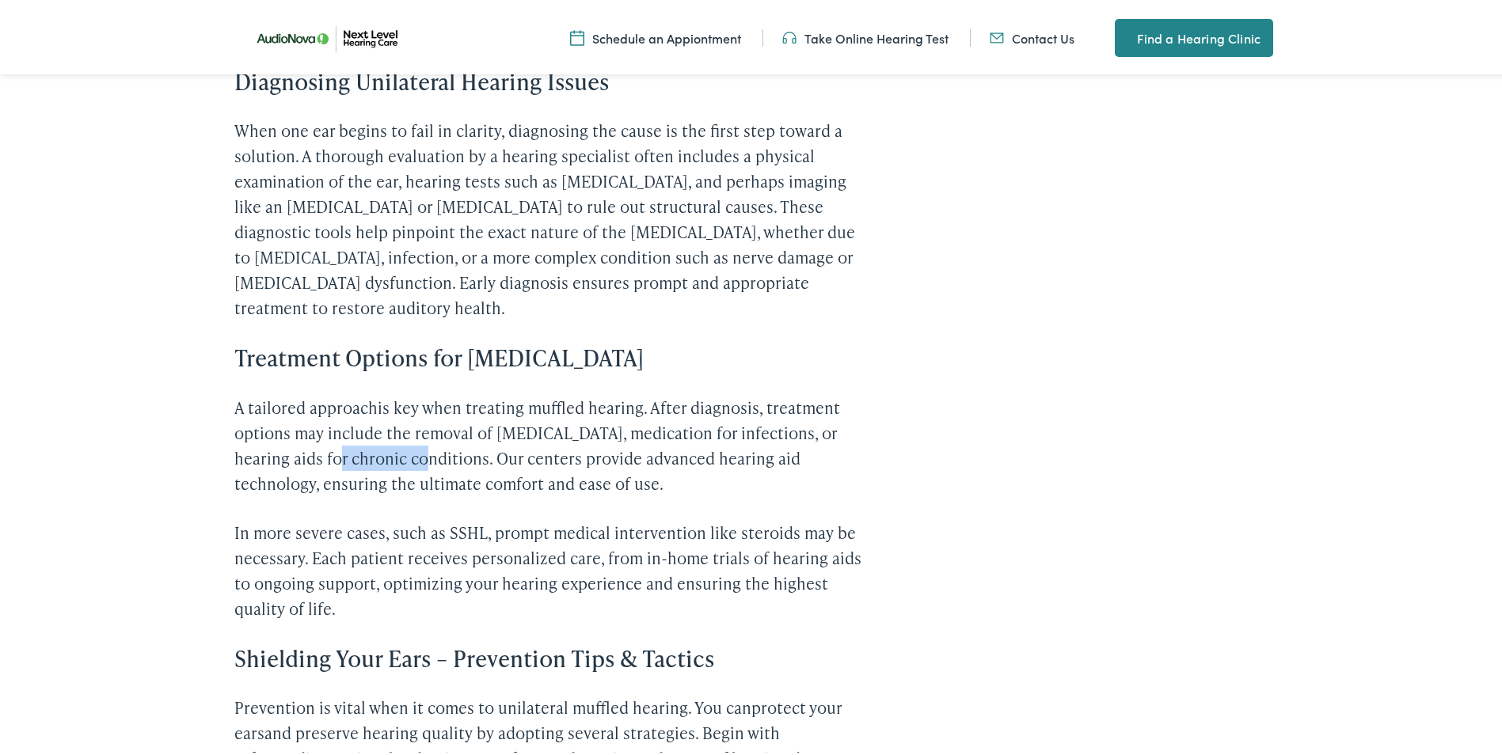
drag, startPoint x: 306, startPoint y: 460, endPoint x: 383, endPoint y: 457, distance: 76.9
click at [383, 457] on p "A tailored approach is key when treating muffled hearing. After diagnosis, trea…" at bounding box center [547, 442] width 627 height 101
drag, startPoint x: 383, startPoint y: 457, endPoint x: 634, endPoint y: 455, distance: 251.0
click at [630, 455] on p "A tailored approach is key when treating muffled hearing. After diagnosis, trea…" at bounding box center [547, 442] width 627 height 101
drag, startPoint x: 235, startPoint y: 522, endPoint x: 332, endPoint y: 526, distance: 96.7
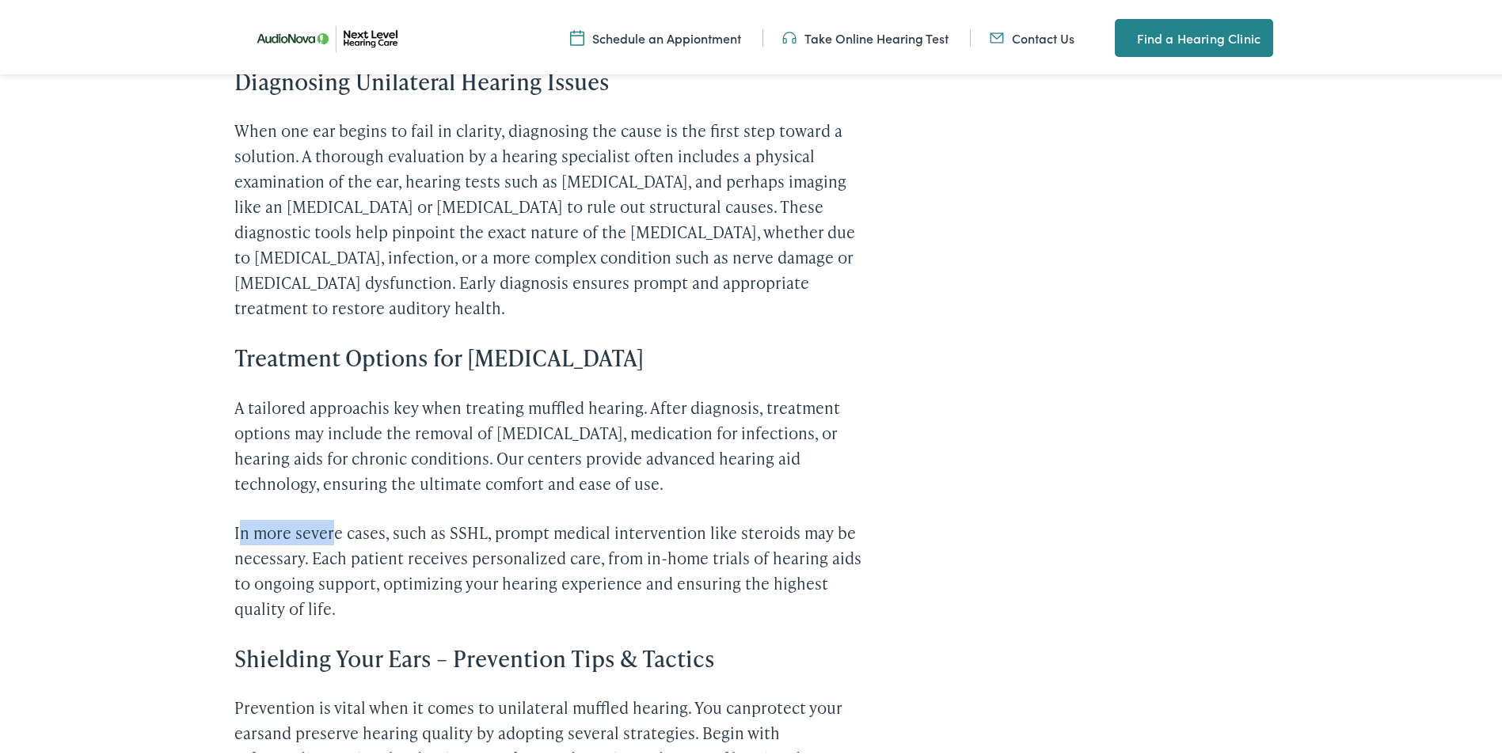
click at [332, 526] on p "In more severe cases, such as SSHL, prompt medical intervention like steroids m…" at bounding box center [547, 567] width 627 height 101
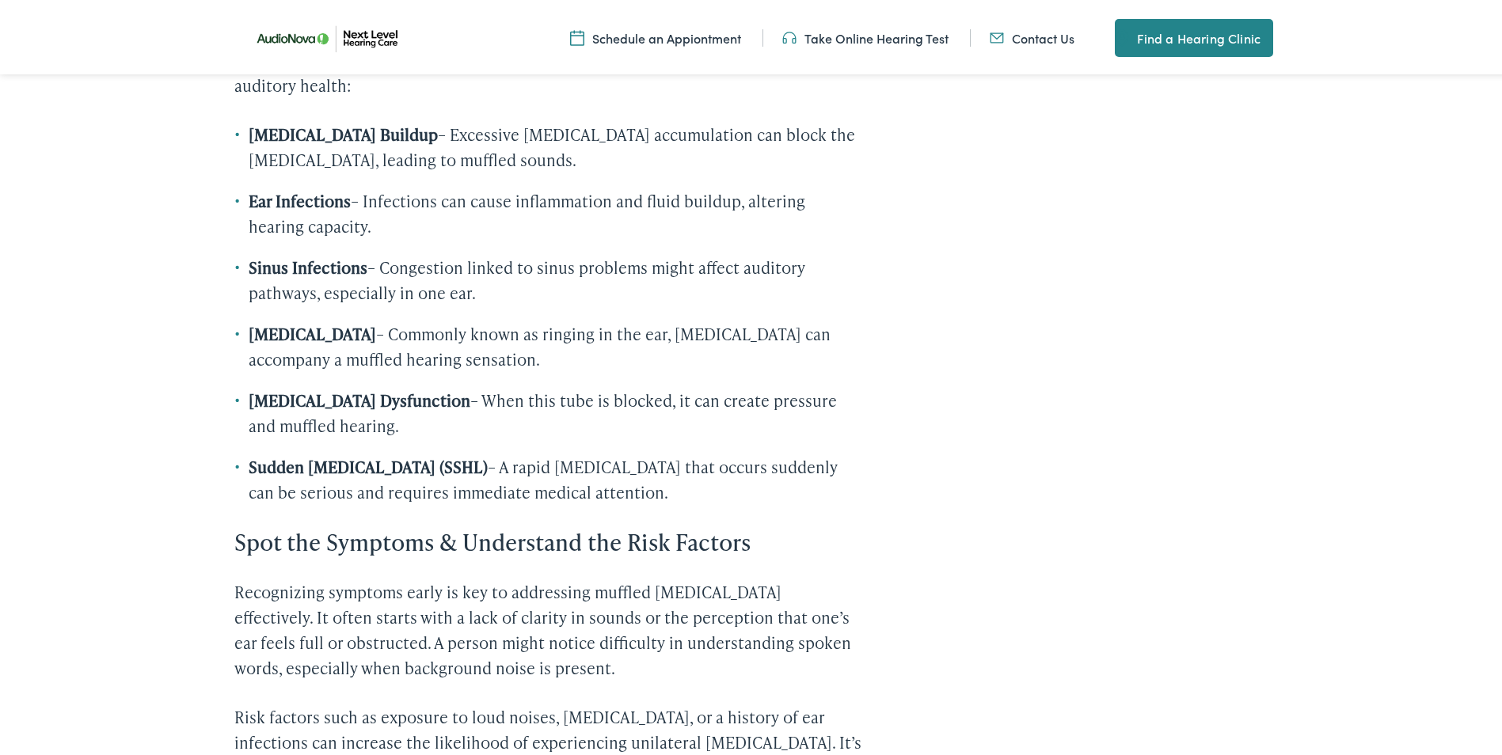
scroll to position [1425, 0]
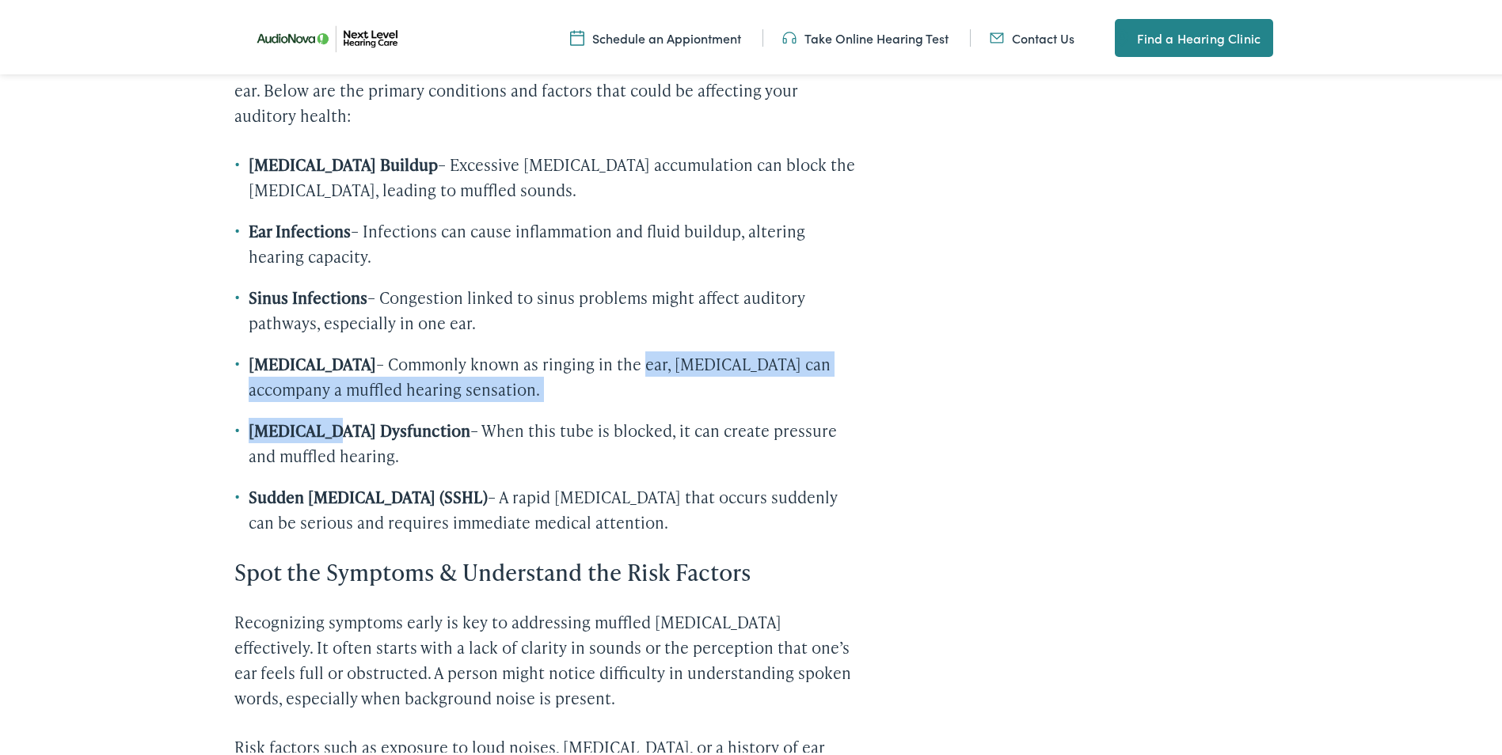
drag, startPoint x: 578, startPoint y: 386, endPoint x: 318, endPoint y: 427, distance: 263.6
click at [319, 427] on ul "[MEDICAL_DATA] Buildup – Excessive [MEDICAL_DATA] accumulation can block the [M…" at bounding box center [547, 340] width 627 height 383
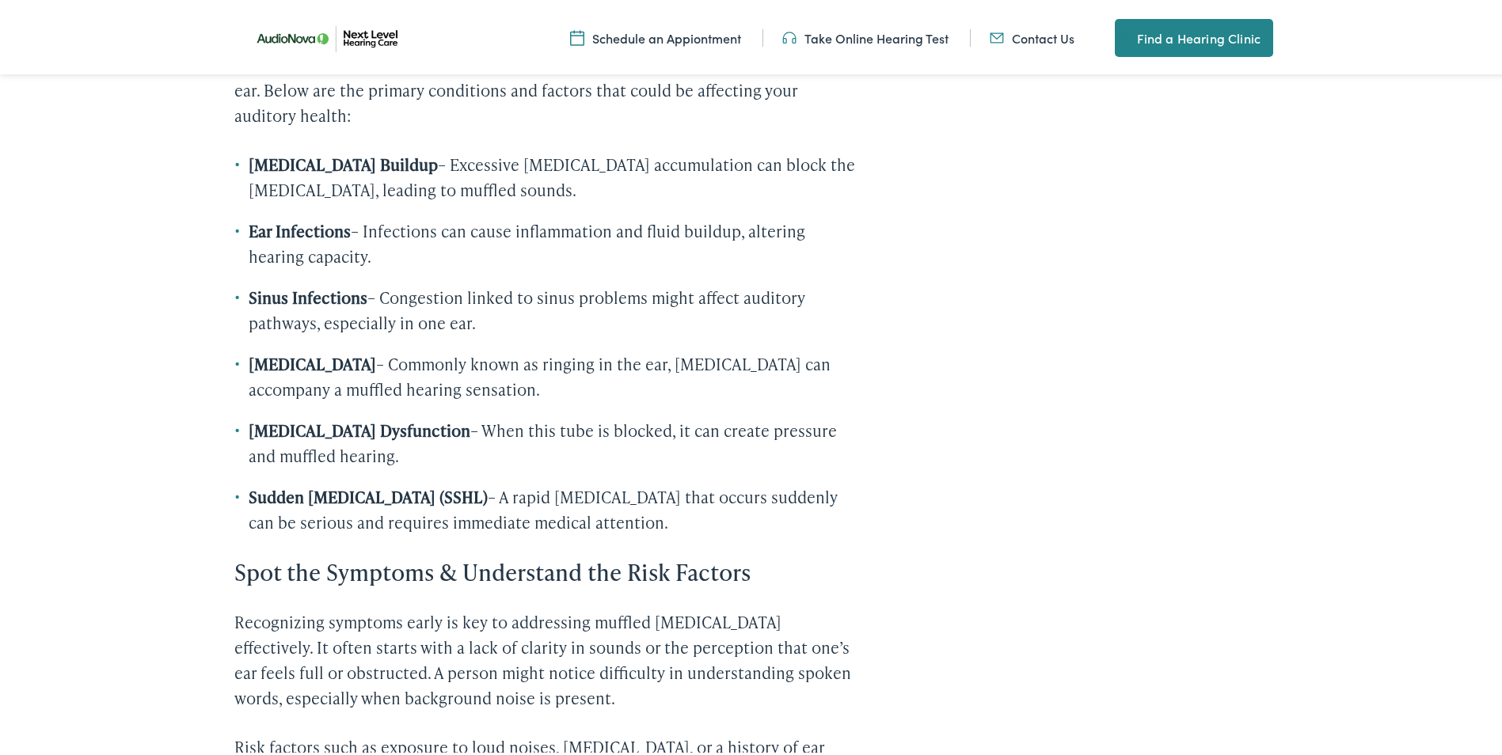
drag, startPoint x: 318, startPoint y: 427, endPoint x: 572, endPoint y: 455, distance: 255.7
click at [572, 455] on li "[MEDICAL_DATA] Dysfunction – When this tube is blocked, it can create pressure …" at bounding box center [547, 440] width 627 height 51
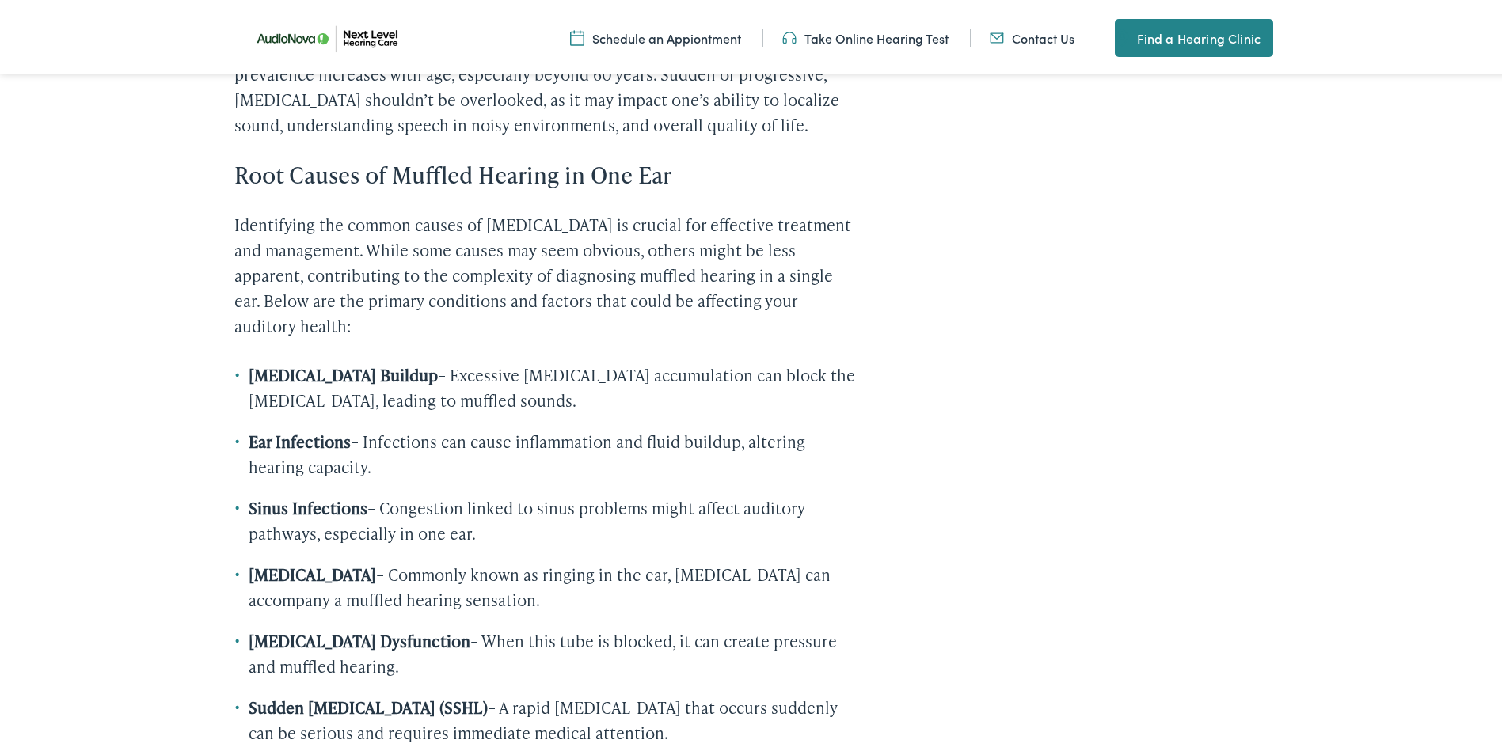
scroll to position [1188, 0]
